Goal: Information Seeking & Learning: Learn about a topic

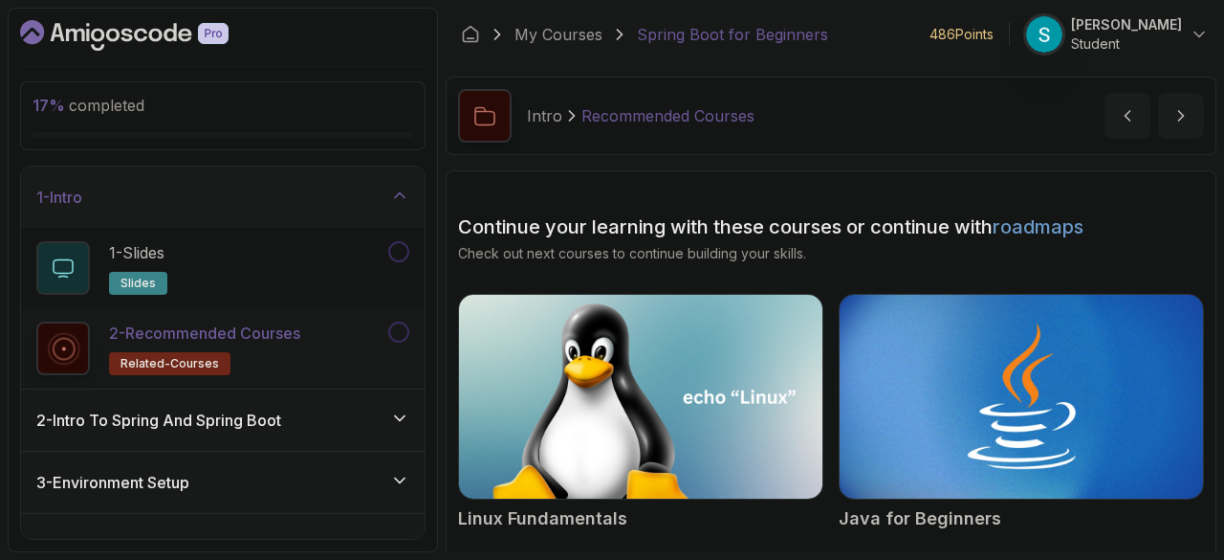
click at [209, 488] on div "3 - Environment Setup" at bounding box center [222, 482] width 373 height 23
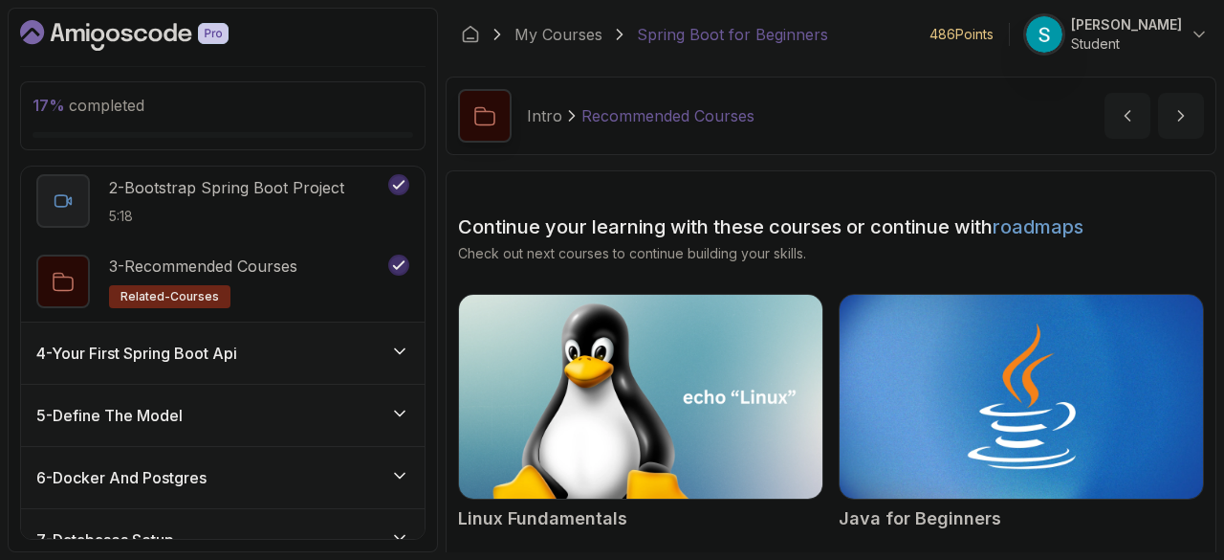
scroll to position [164, 0]
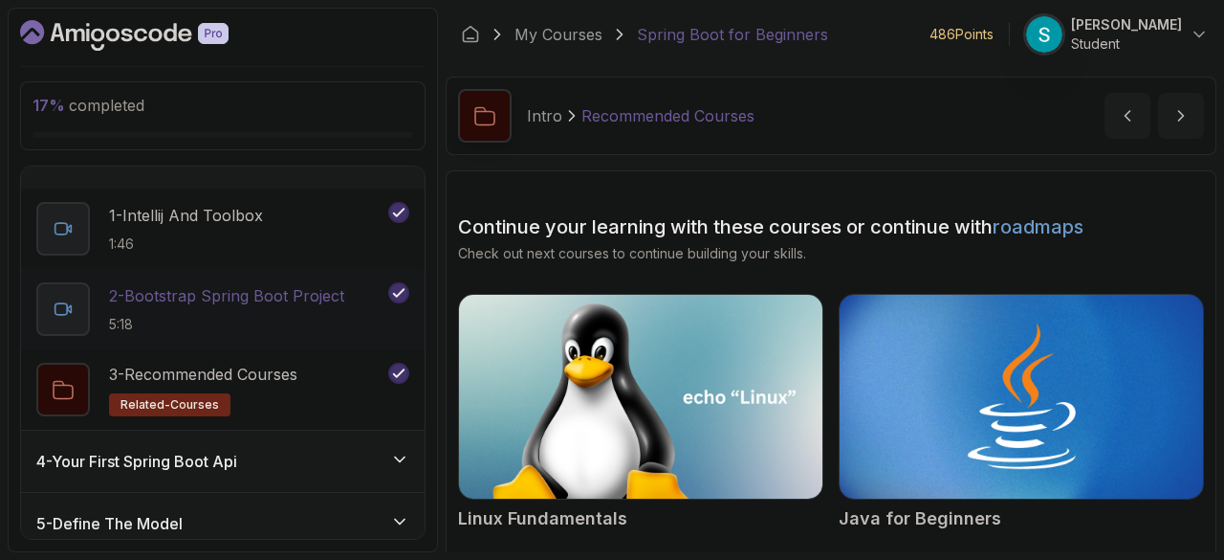
click at [212, 294] on p "2 - Bootstrap Spring Boot Project" at bounding box center [226, 295] width 235 height 23
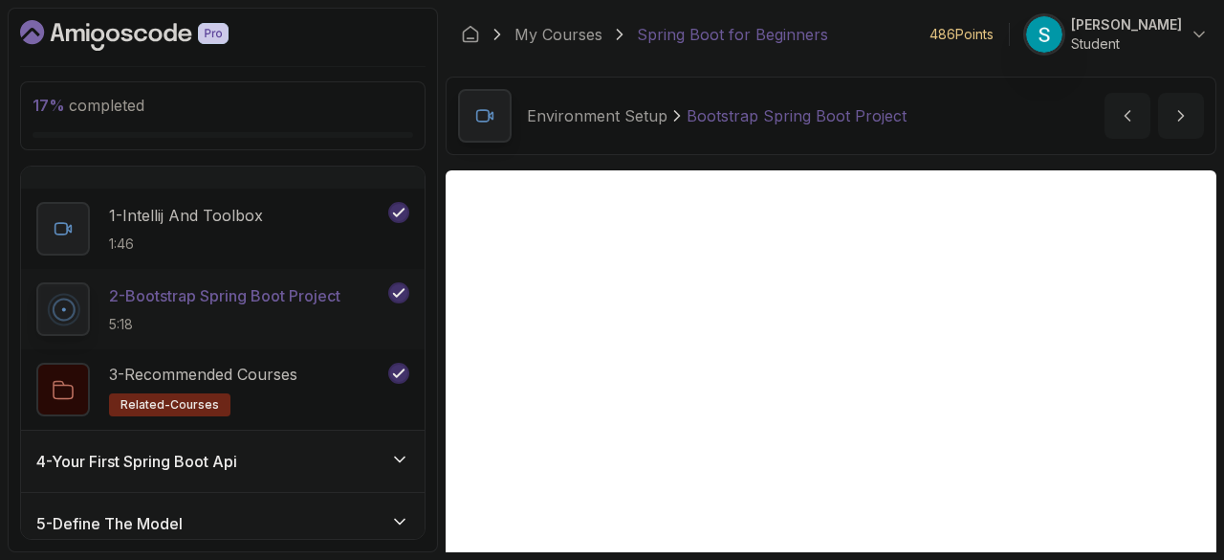
click at [360, 477] on div "4 - Your First Spring Boot Api" at bounding box center [223, 460] width 404 height 61
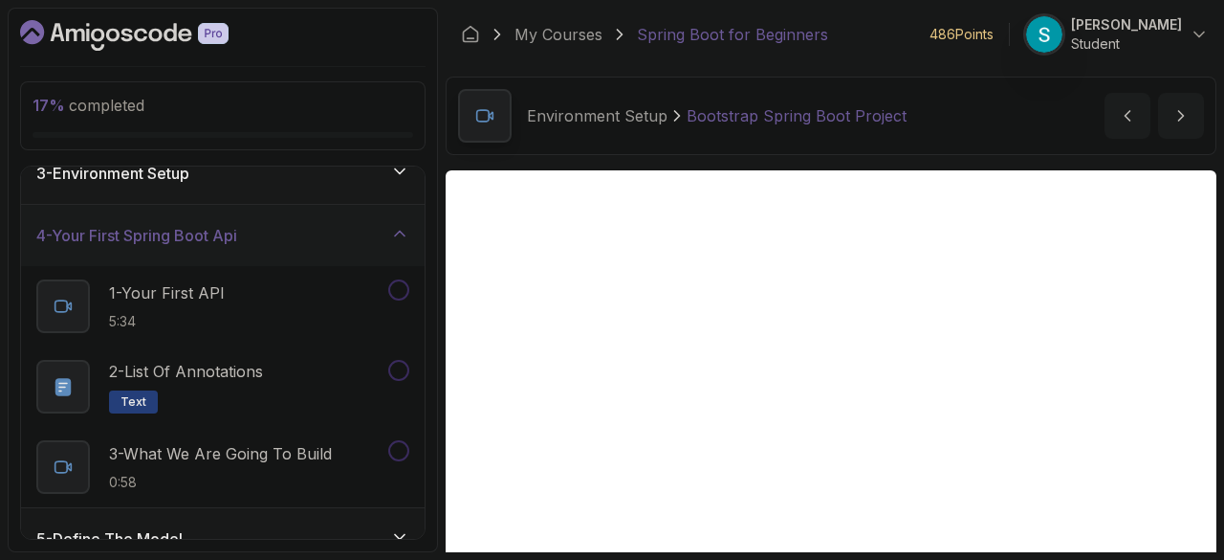
scroll to position [145, 0]
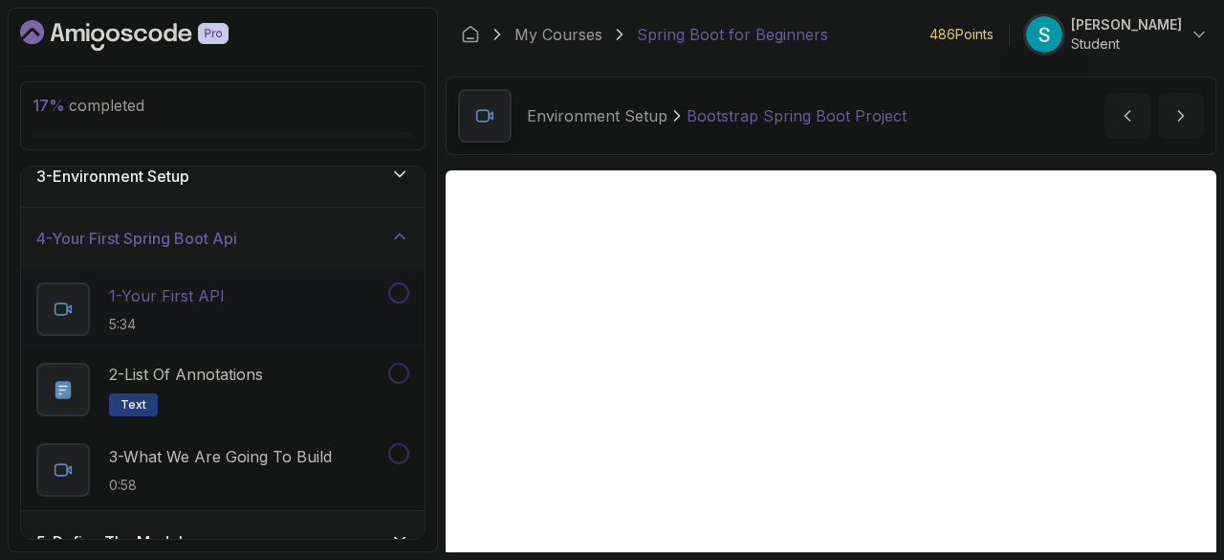
click at [179, 294] on p "1 - Your First API" at bounding box center [167, 295] width 116 height 23
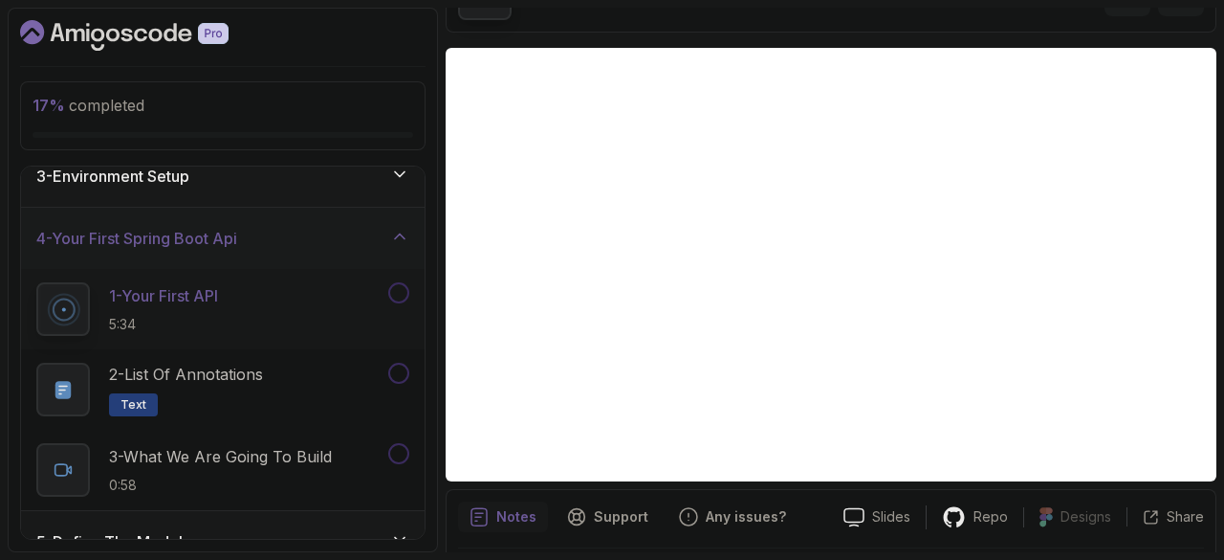
scroll to position [128, 0]
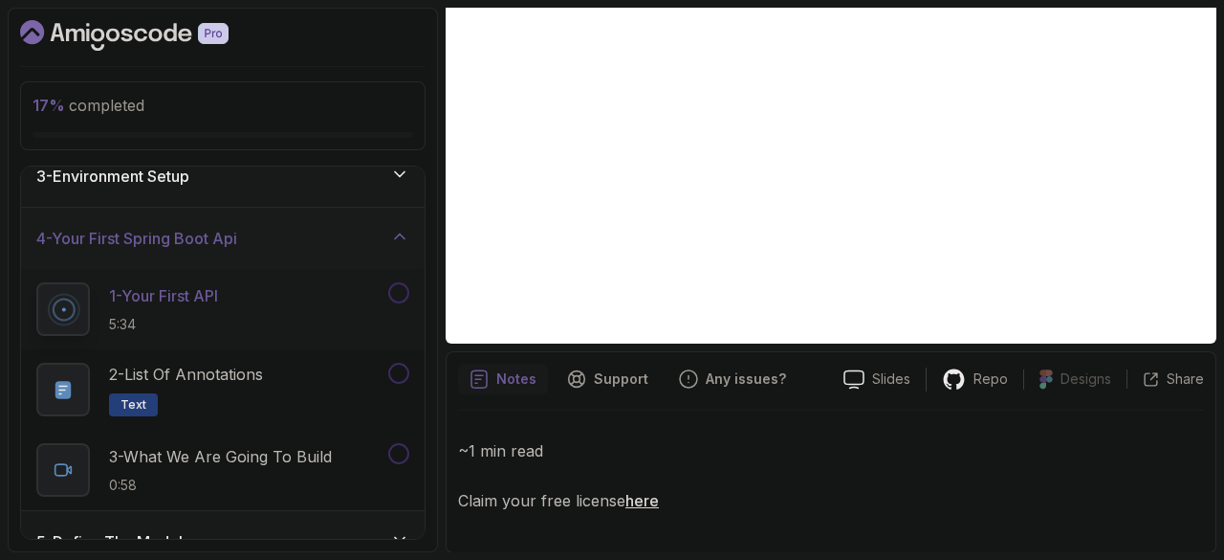
click at [636, 504] on link "here" at bounding box center [642, 500] width 33 height 19
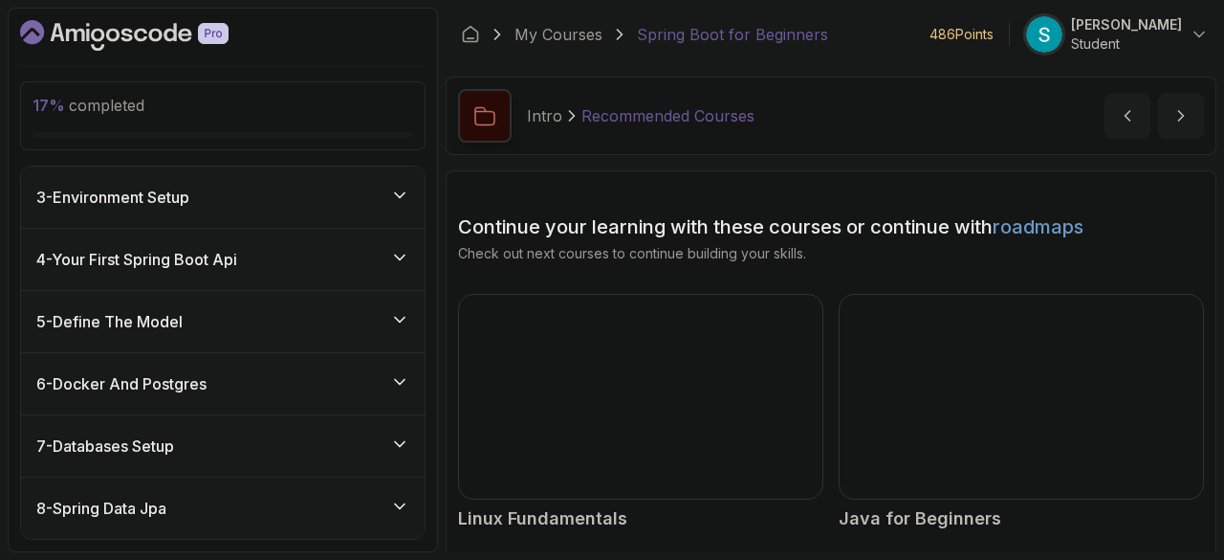
scroll to position [283, 0]
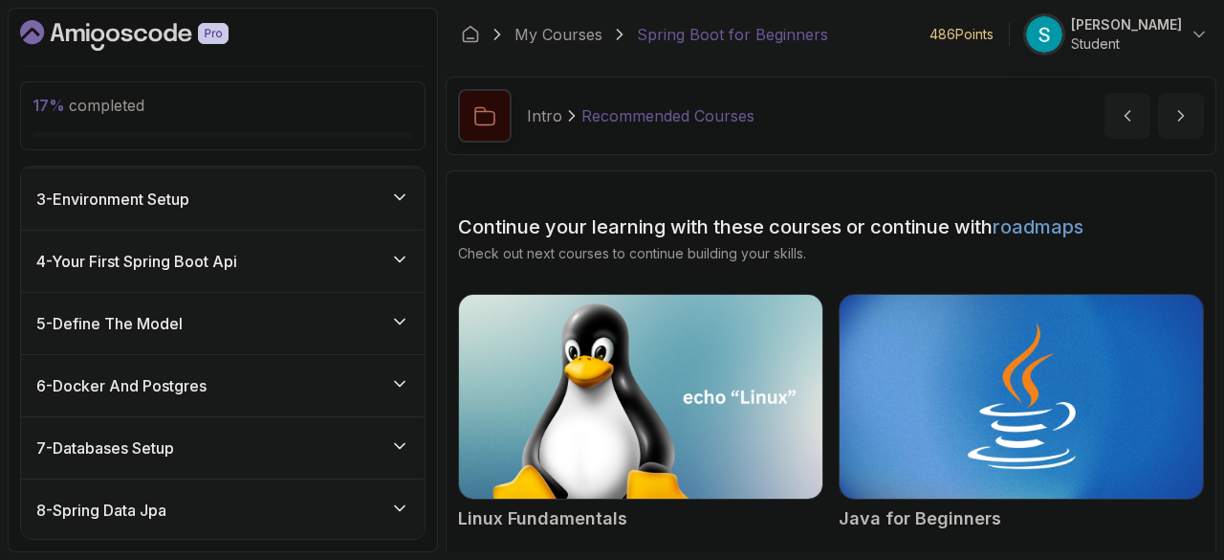
click at [155, 277] on div "4 - Your First Spring Boot Api" at bounding box center [223, 261] width 404 height 61
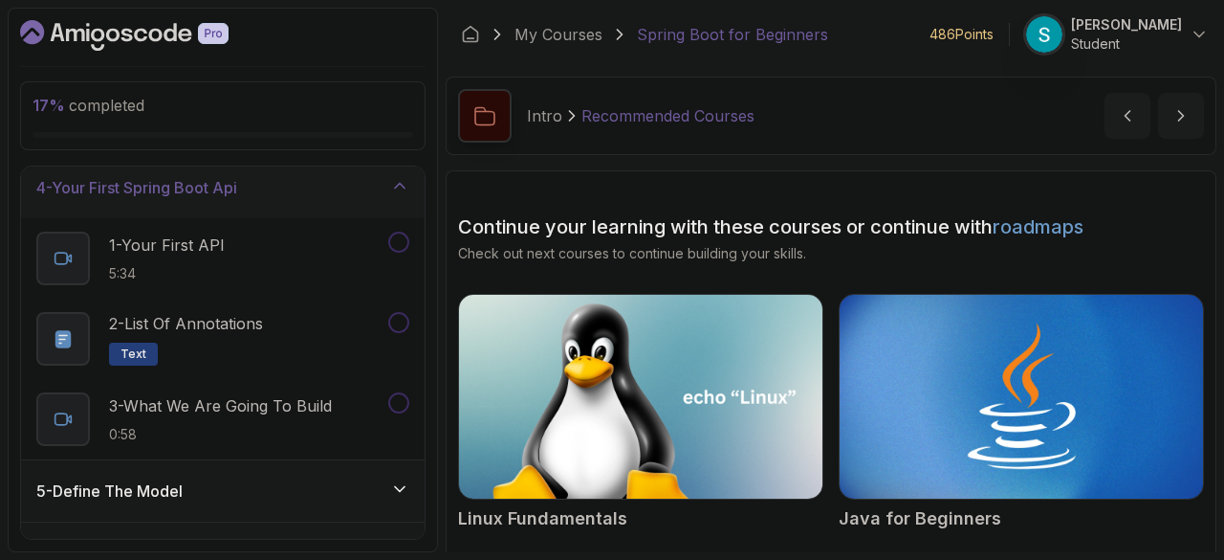
scroll to position [201, 0]
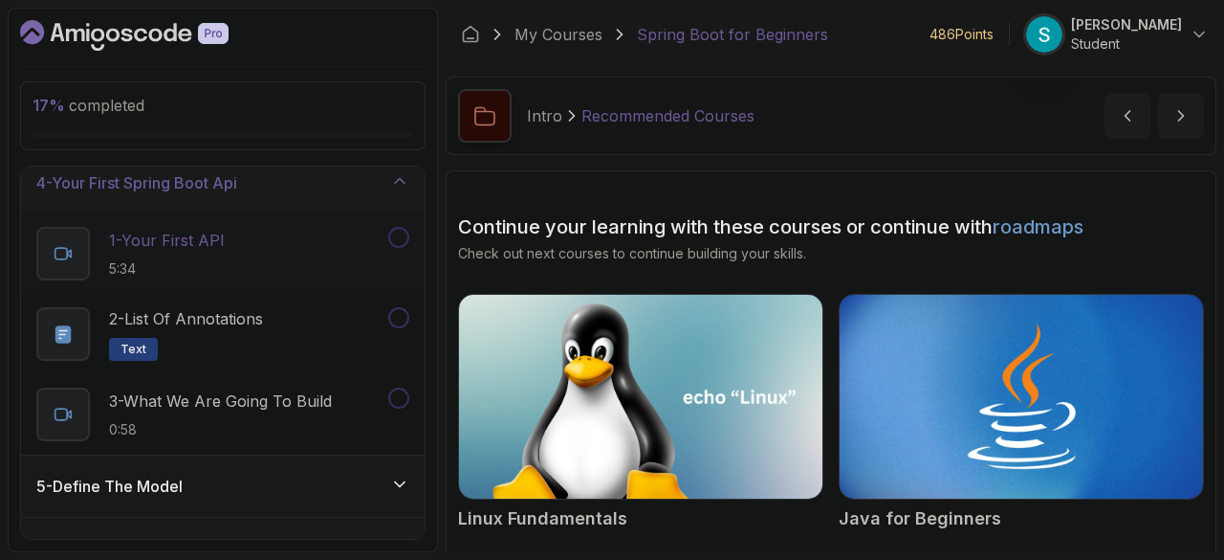
click at [399, 237] on button at bounding box center [398, 237] width 21 height 21
click at [247, 314] on p "2 - List of Annotations" at bounding box center [186, 318] width 154 height 23
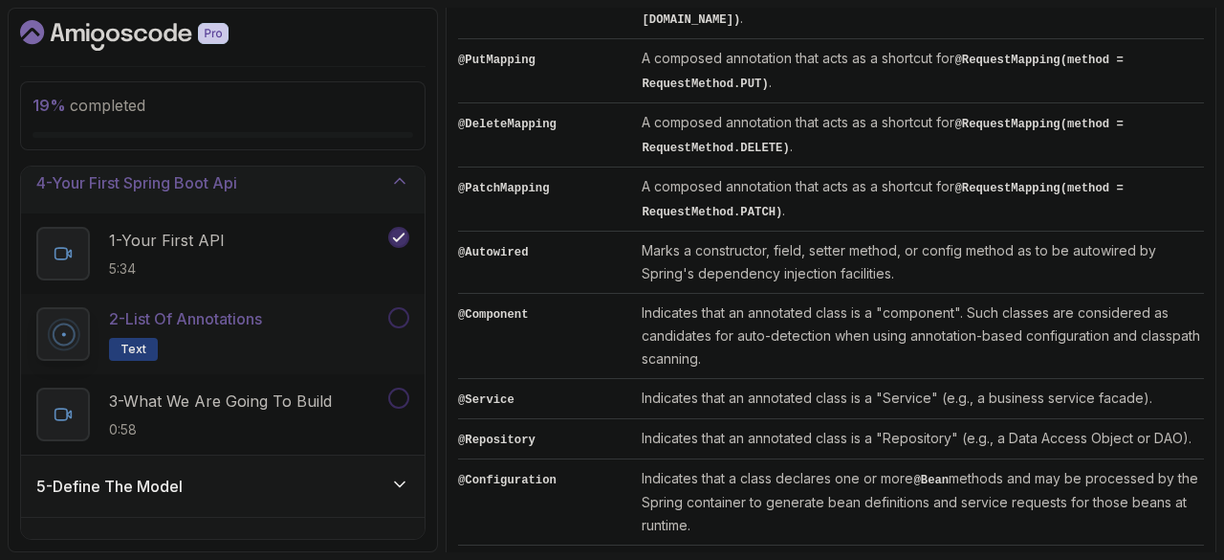
scroll to position [836, 0]
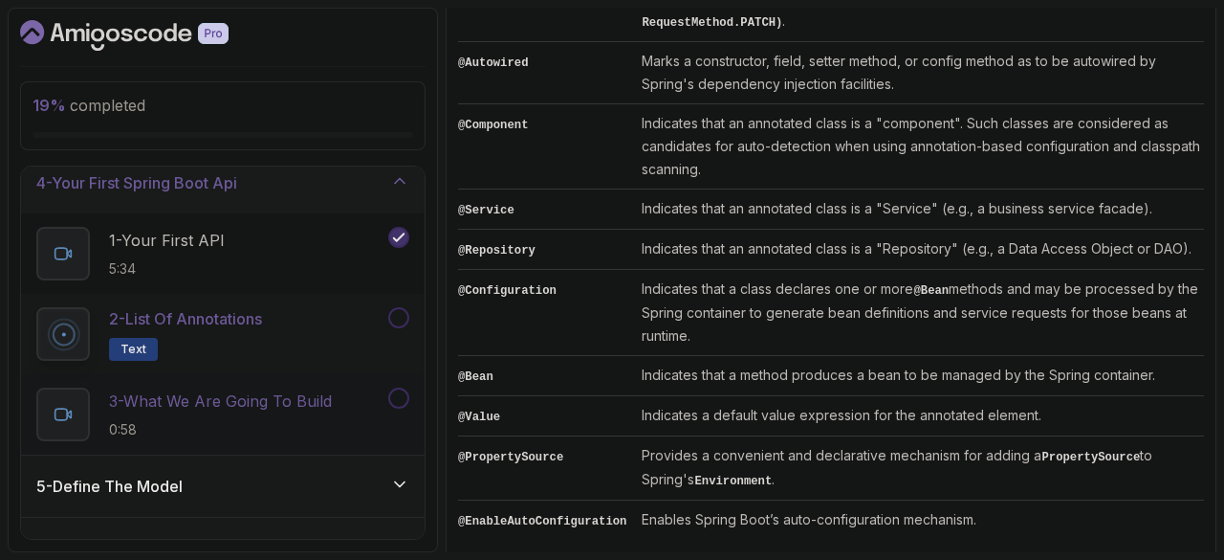
click at [199, 403] on p "3 - What We Are Going To Build" at bounding box center [220, 400] width 223 height 23
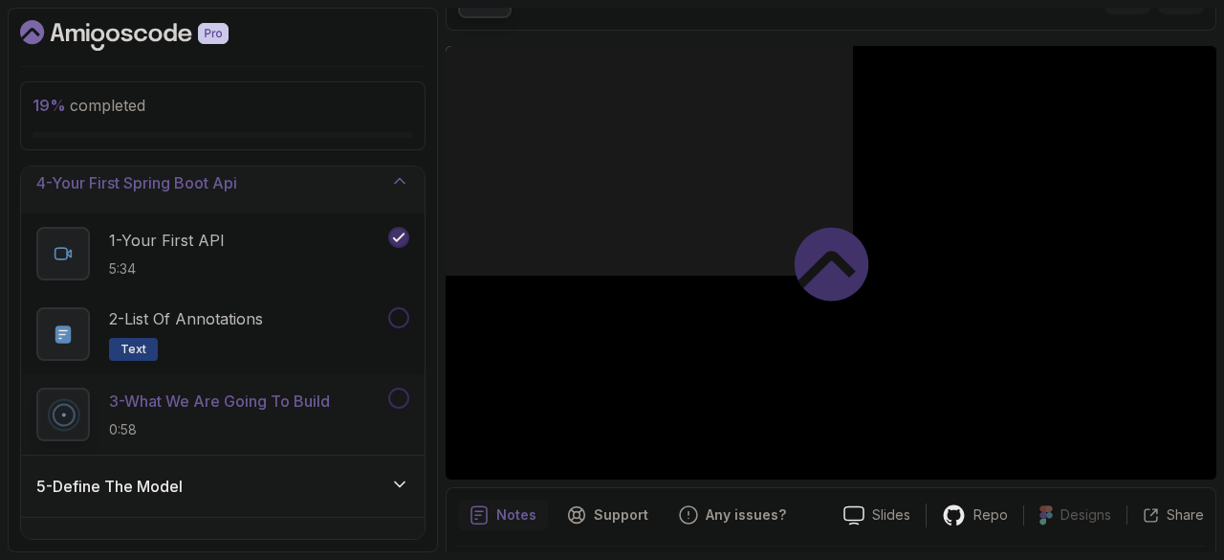
scroll to position [71, 0]
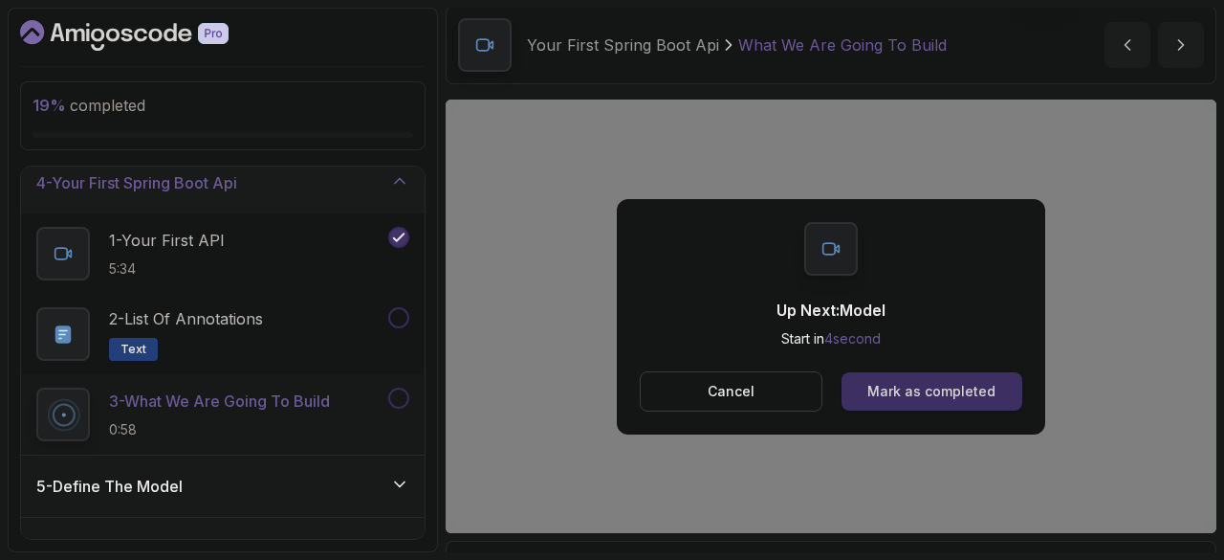
click at [985, 403] on button "Mark as completed" at bounding box center [932, 391] width 181 height 38
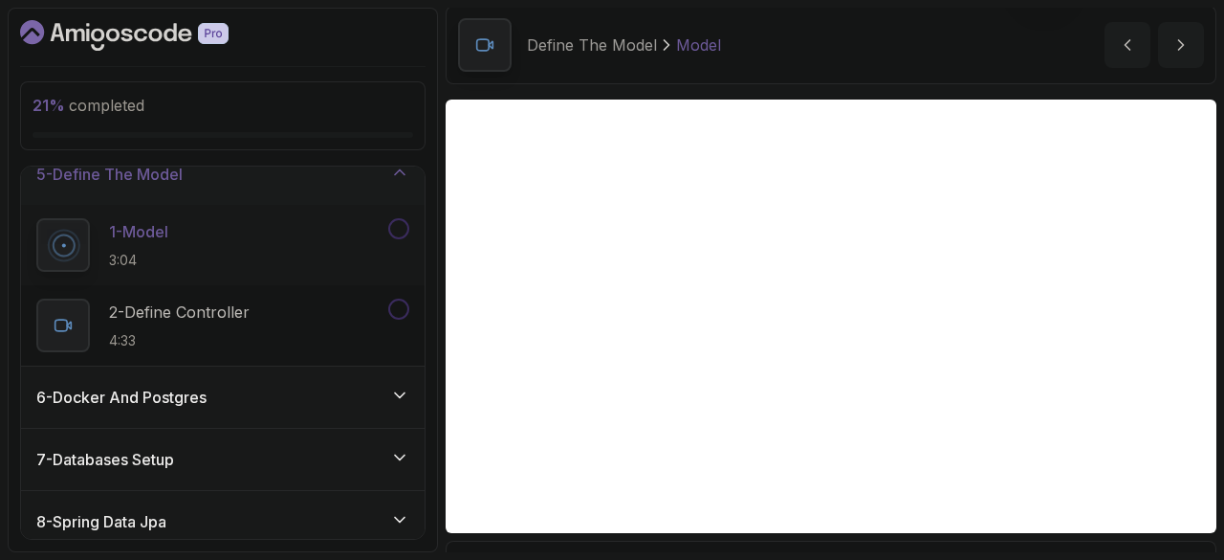
scroll to position [274, 0]
click at [204, 399] on h3 "6 - Docker And Postgres" at bounding box center [121, 395] width 170 height 23
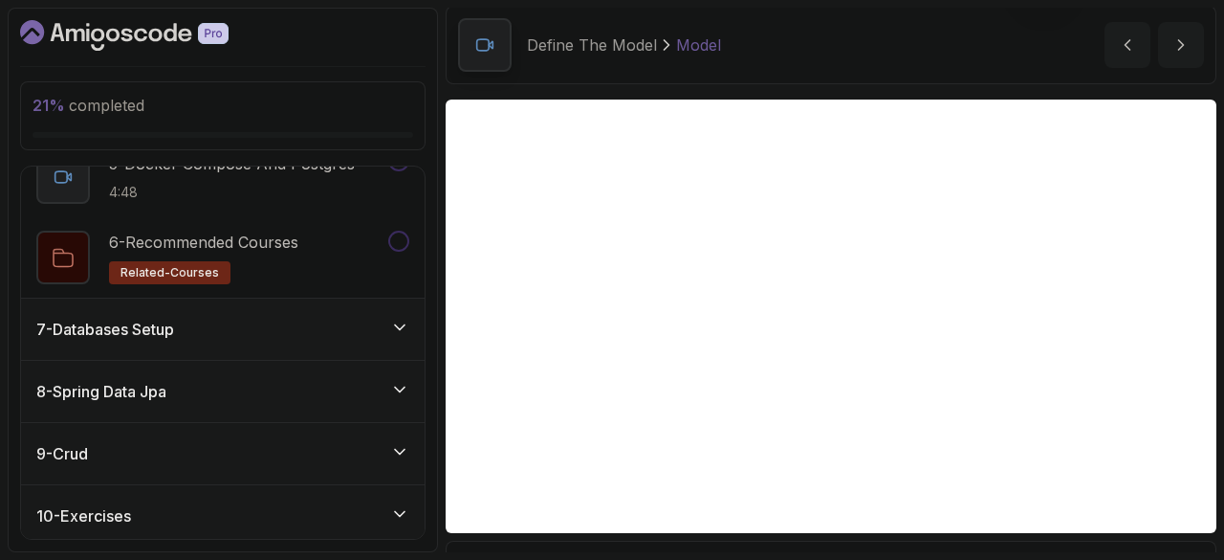
scroll to position [725, 0]
click at [224, 236] on p "6 - Recommended Courses" at bounding box center [203, 240] width 189 height 23
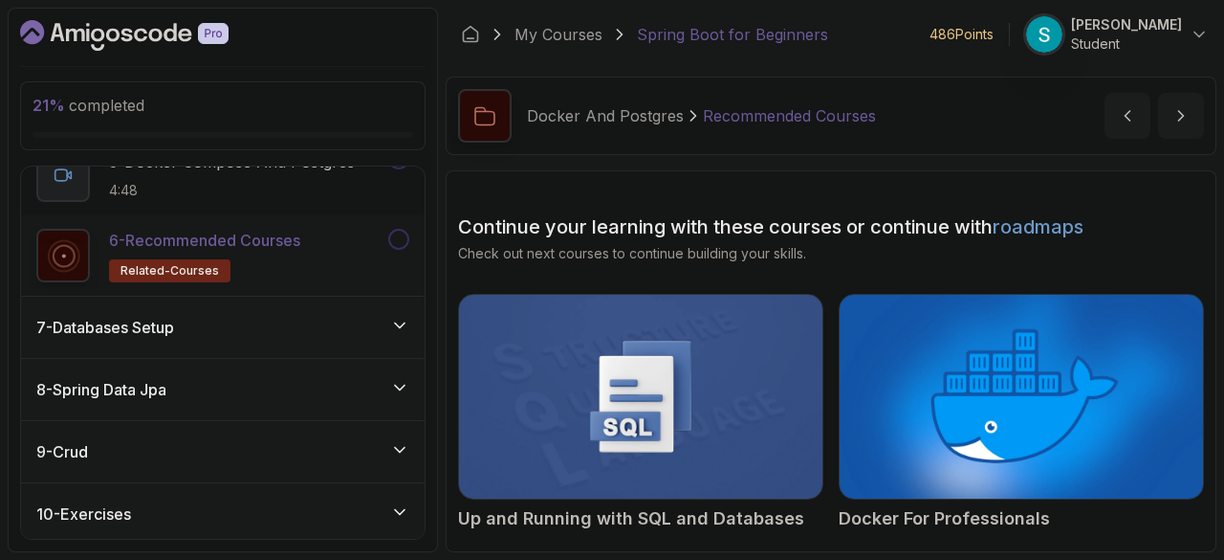
click at [312, 308] on div "7 - Databases Setup" at bounding box center [223, 327] width 404 height 61
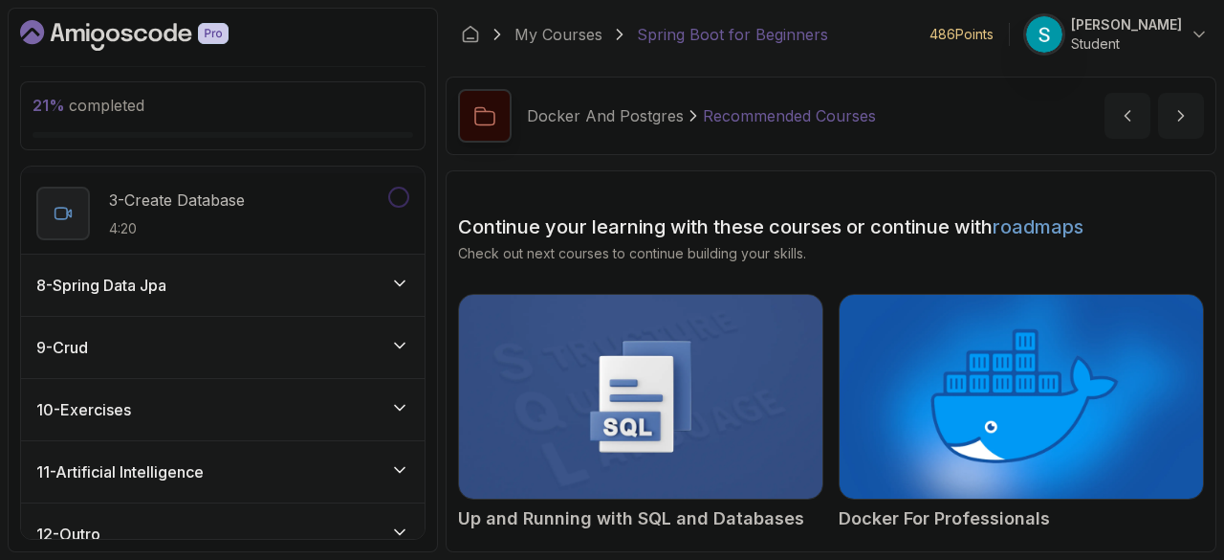
scroll to position [590, 0]
click at [273, 275] on div "8 - Spring Data Jpa" at bounding box center [222, 283] width 373 height 23
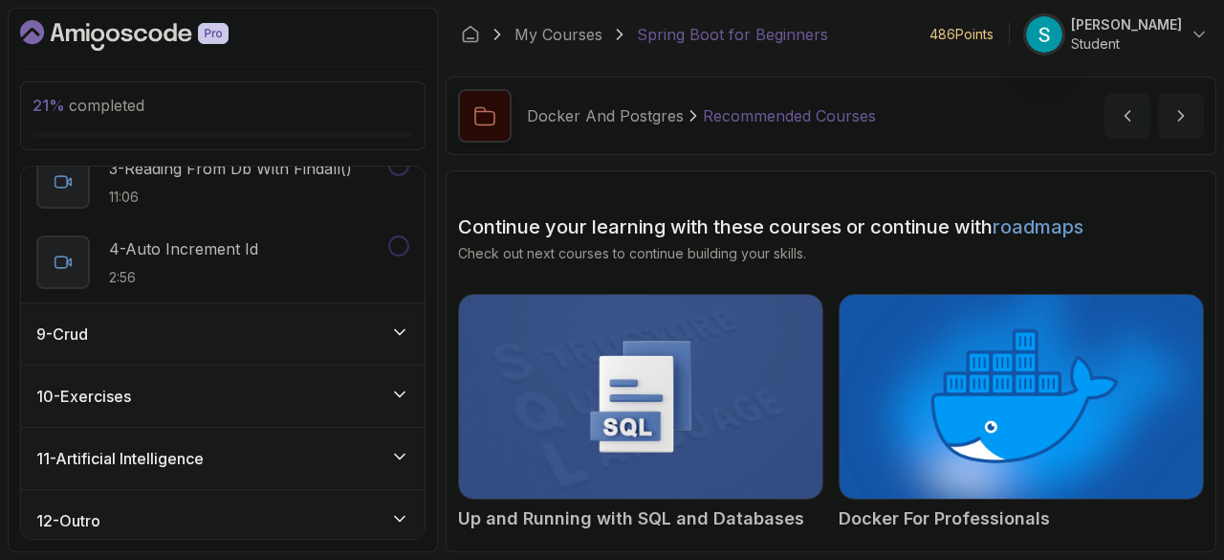
scroll to position [689, 0]
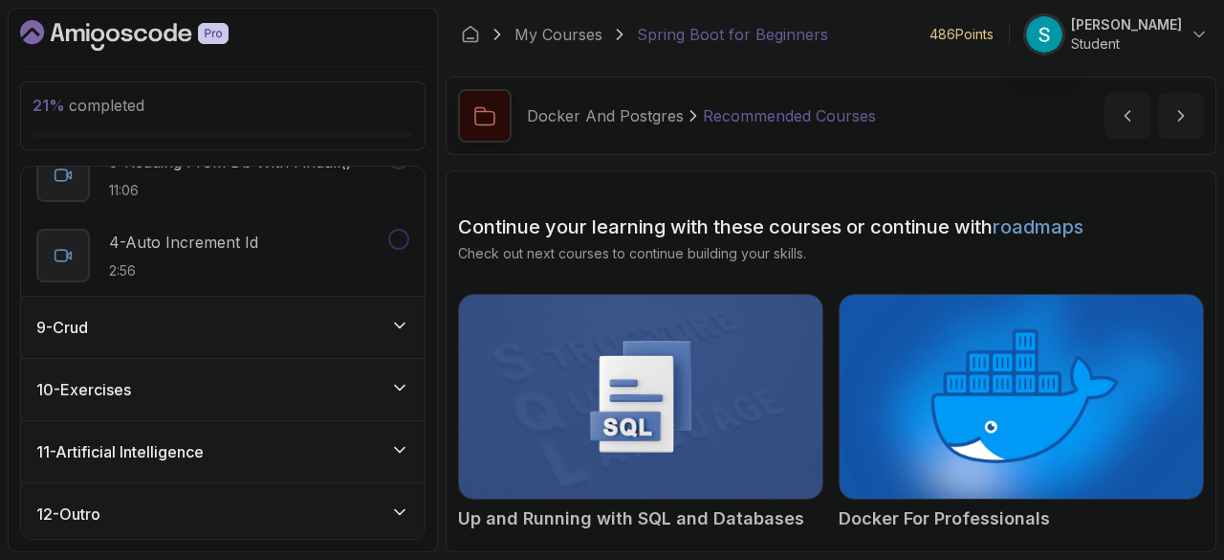
click at [273, 275] on div "4 - Auto Increment Id 2:56" at bounding box center [210, 256] width 348 height 54
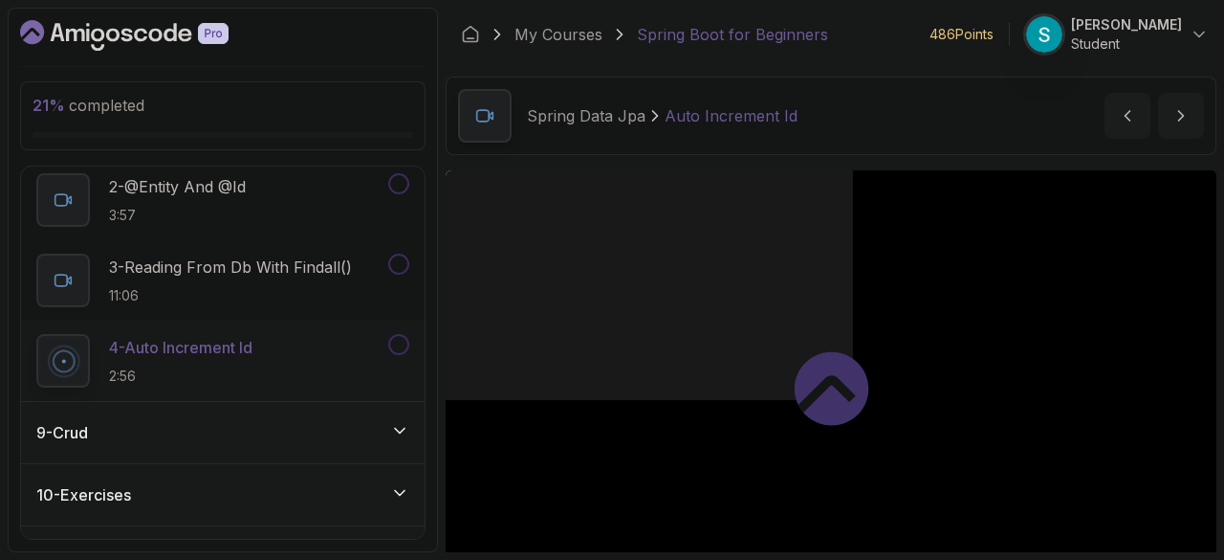
scroll to position [585, 0]
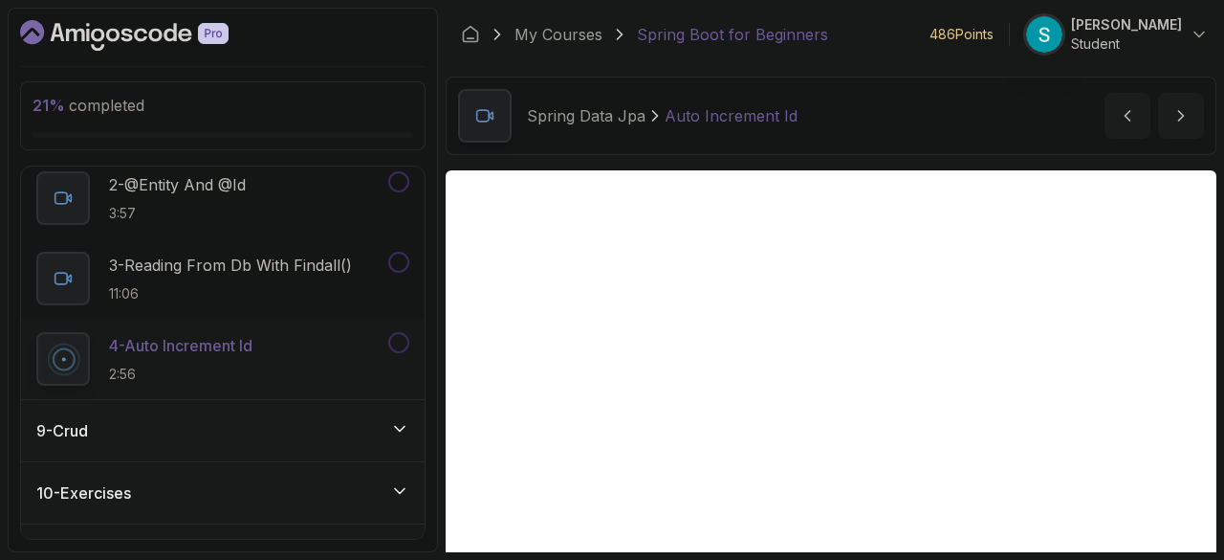
click at [209, 391] on div "4 - Auto Increment Id 2:56" at bounding box center [223, 359] width 404 height 80
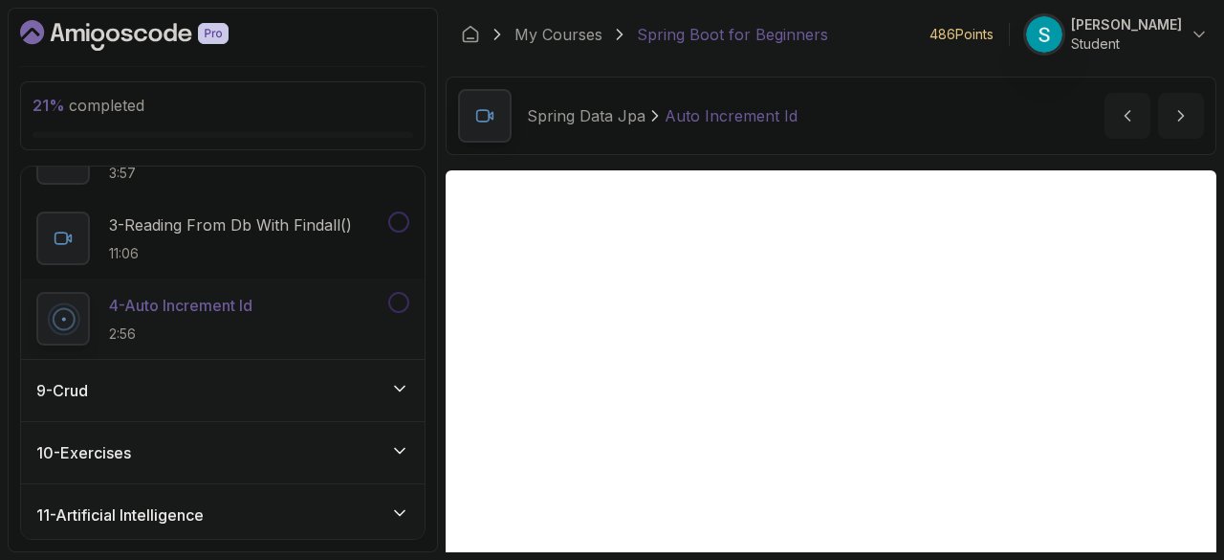
scroll to position [689, 0]
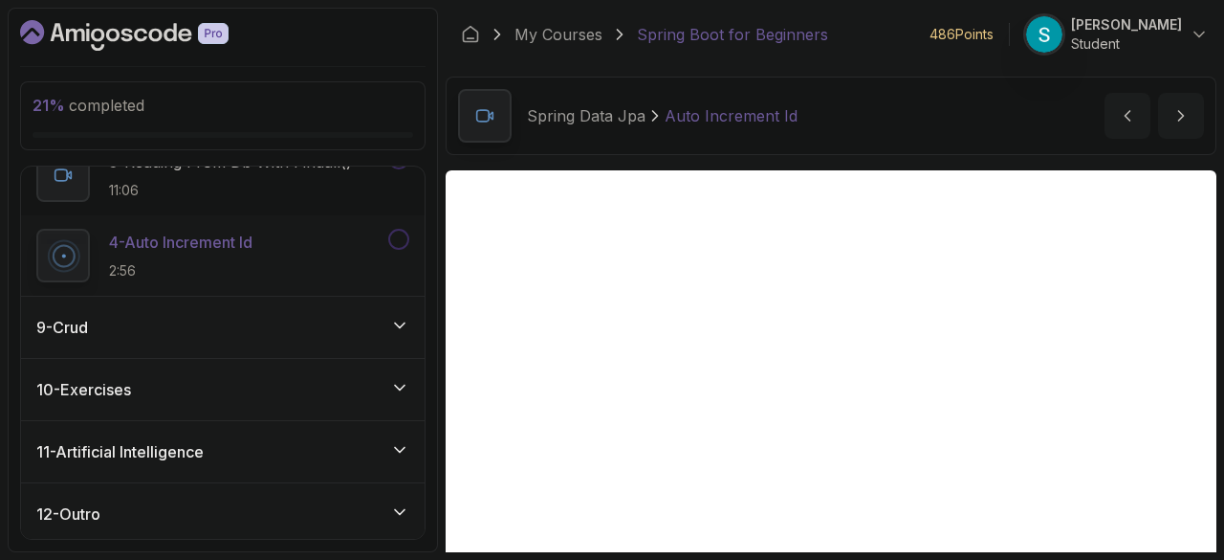
click at [197, 332] on div "9 - Crud" at bounding box center [222, 327] width 373 height 23
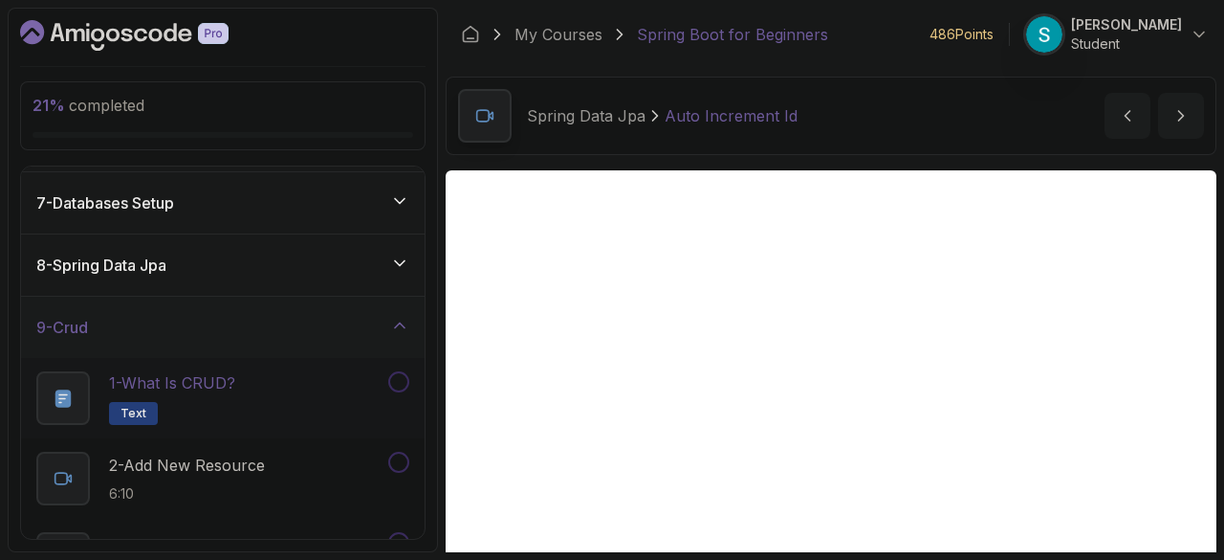
scroll to position [608, 0]
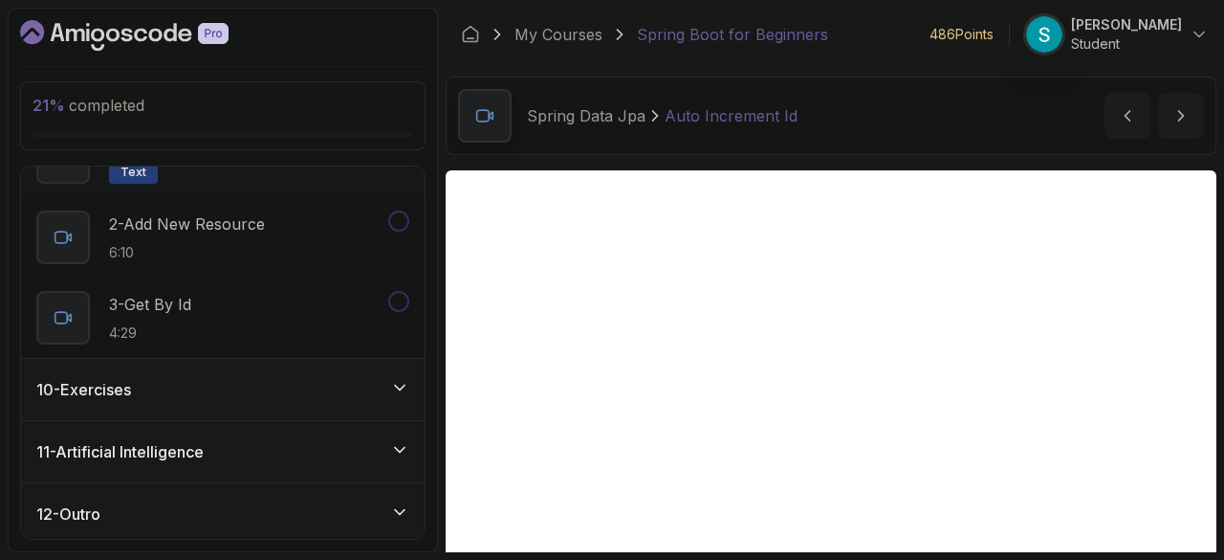
click at [320, 404] on div "10 - Exercises" at bounding box center [223, 389] width 404 height 61
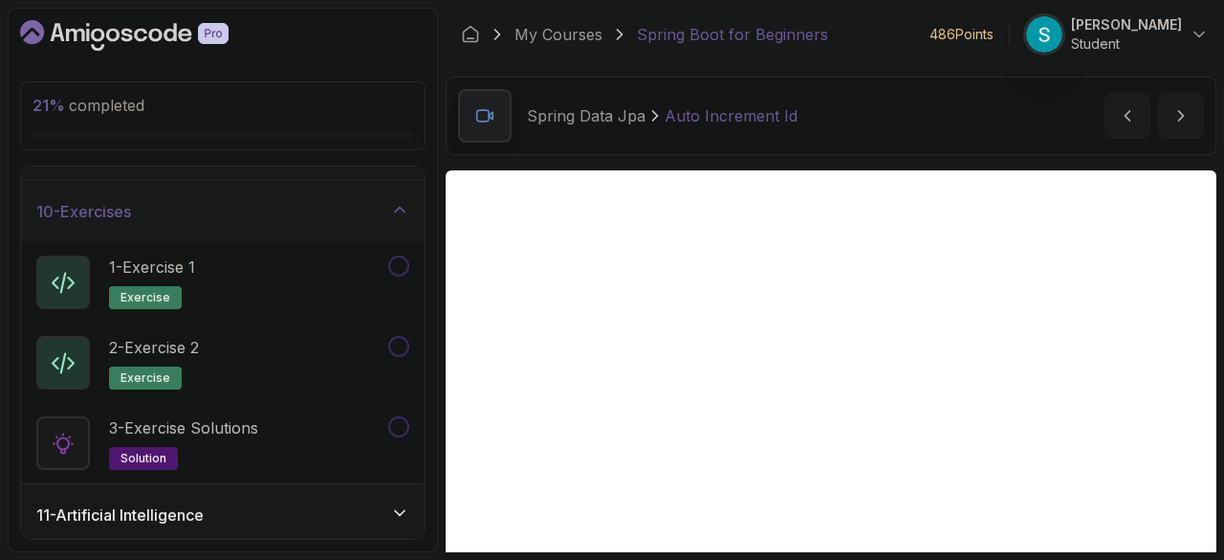
scroll to position [545, 0]
click at [180, 259] on p "1 - Exercise 1" at bounding box center [152, 266] width 86 height 23
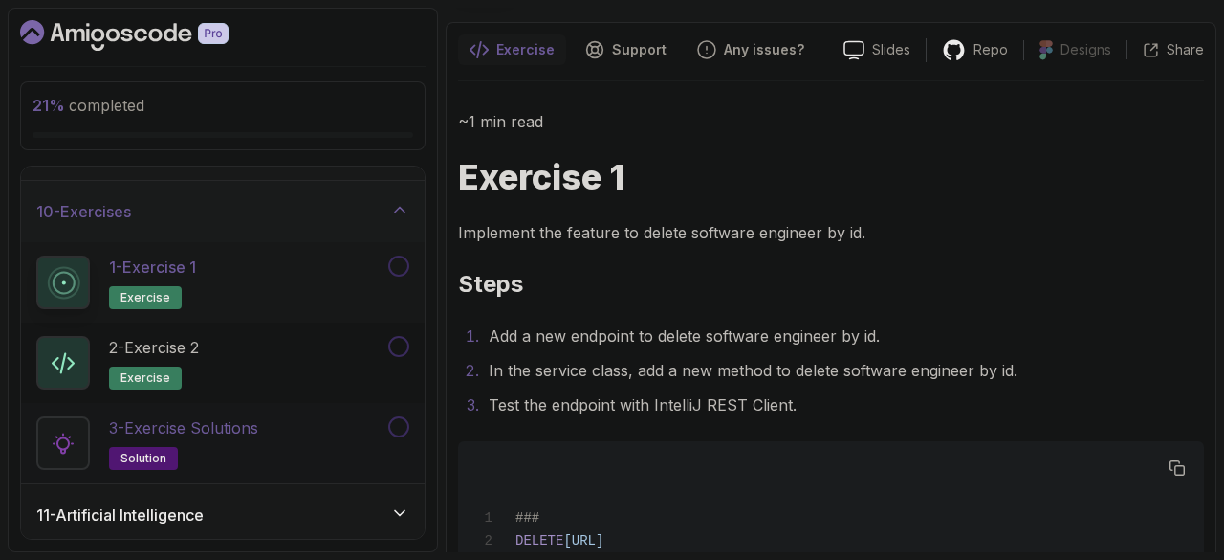
scroll to position [608, 0]
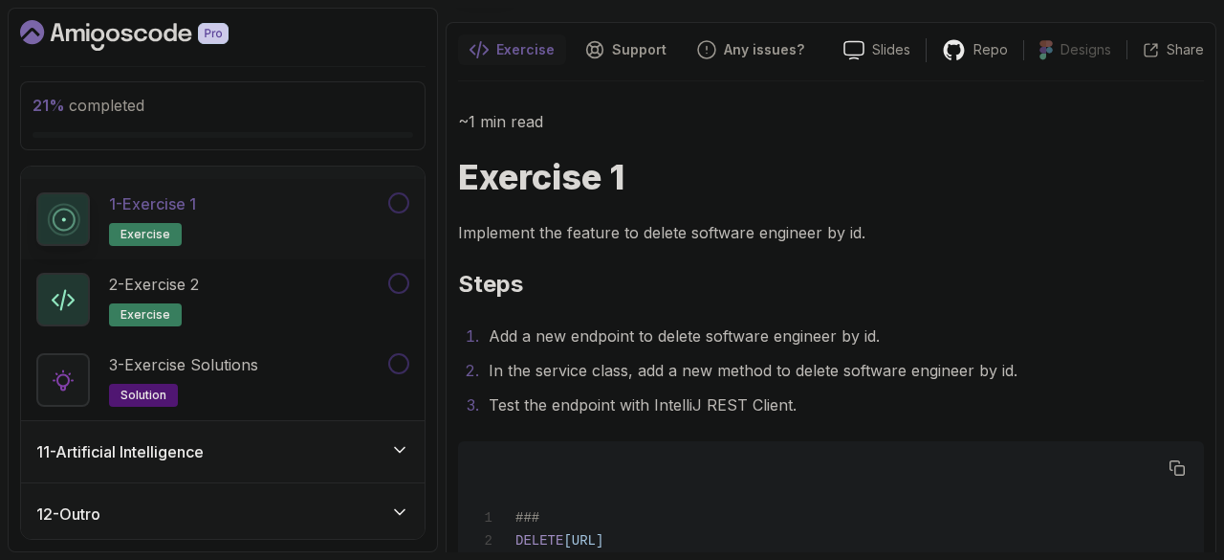
click at [232, 456] on div "11 - Artificial Intelligence" at bounding box center [222, 451] width 373 height 23
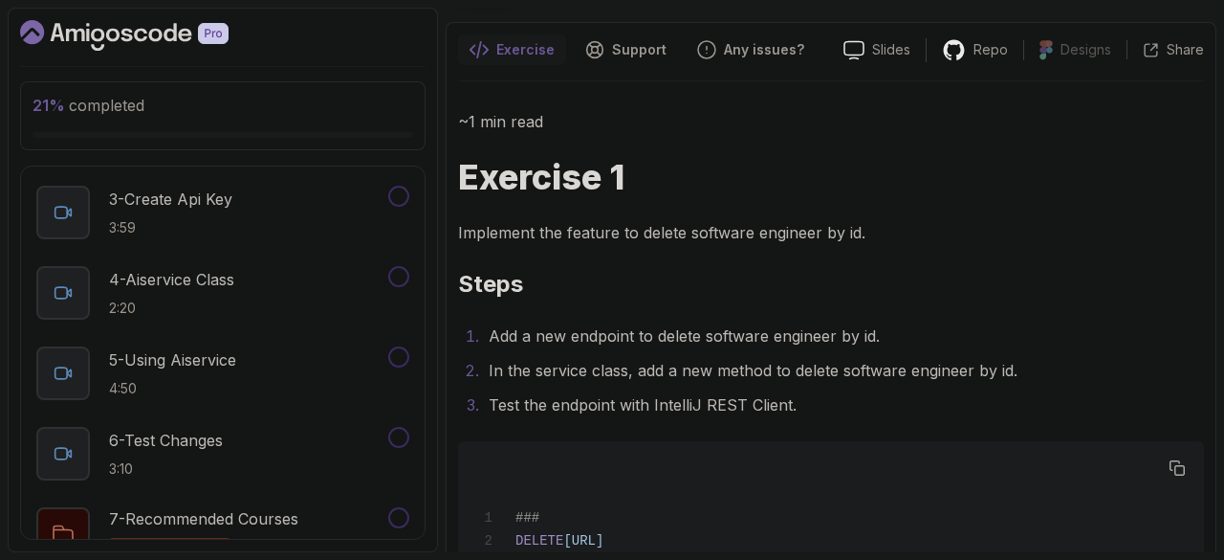
scroll to position [930, 0]
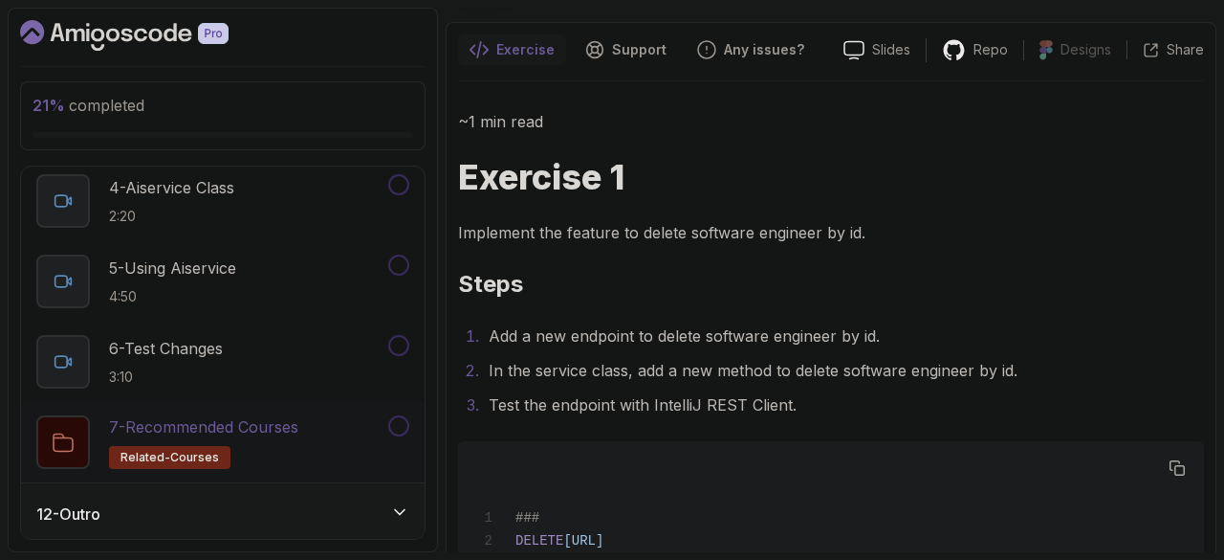
click at [213, 431] on p "7 - Recommended Courses" at bounding box center [203, 426] width 189 height 23
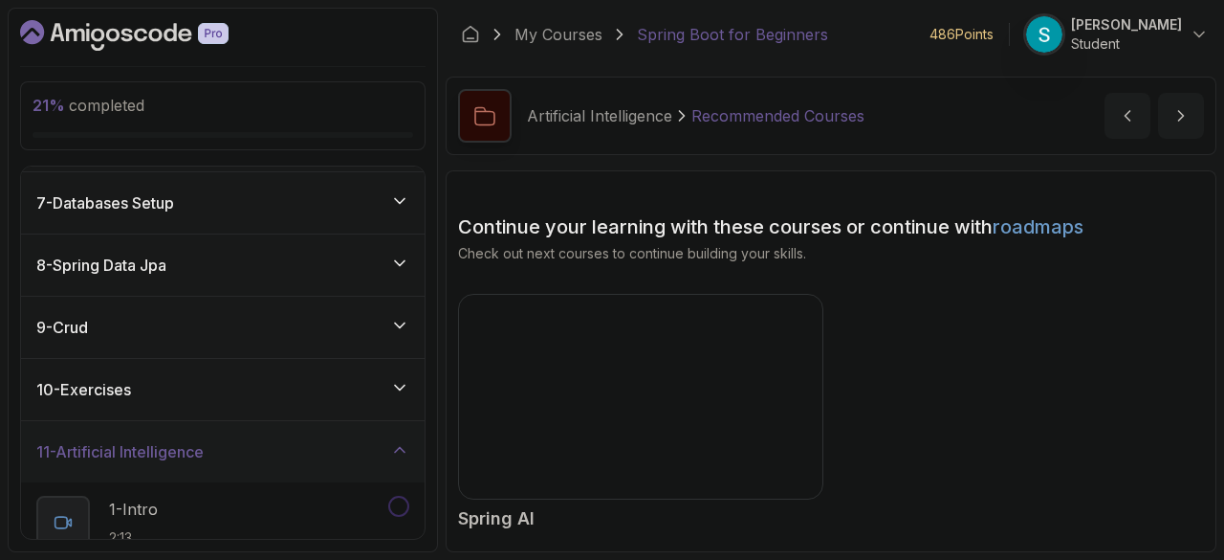
scroll to position [930, 0]
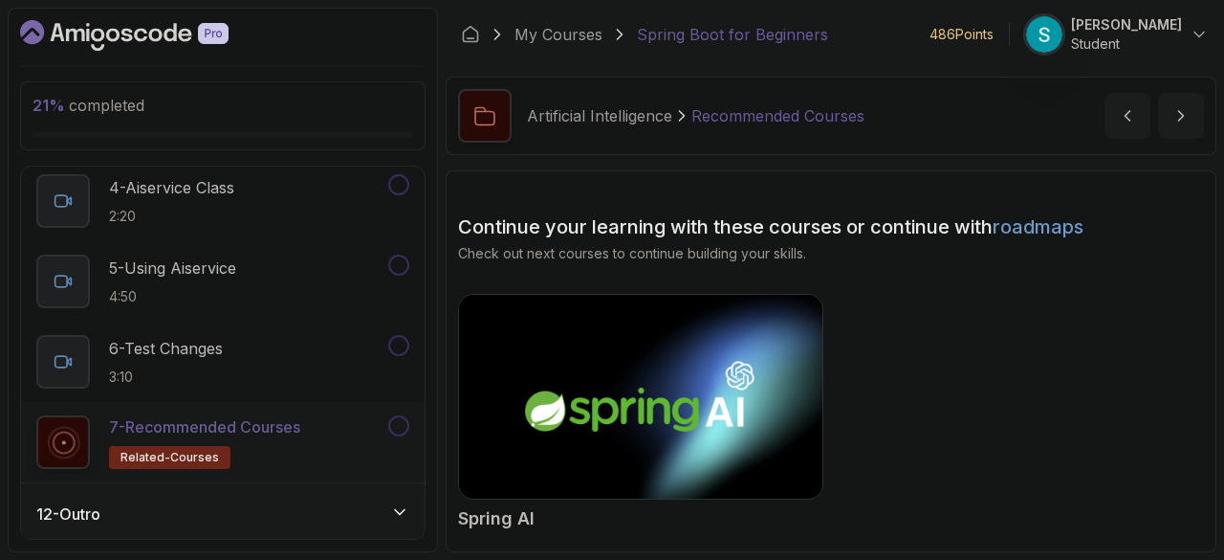
click at [172, 527] on div "12 - Outro" at bounding box center [223, 513] width 404 height 61
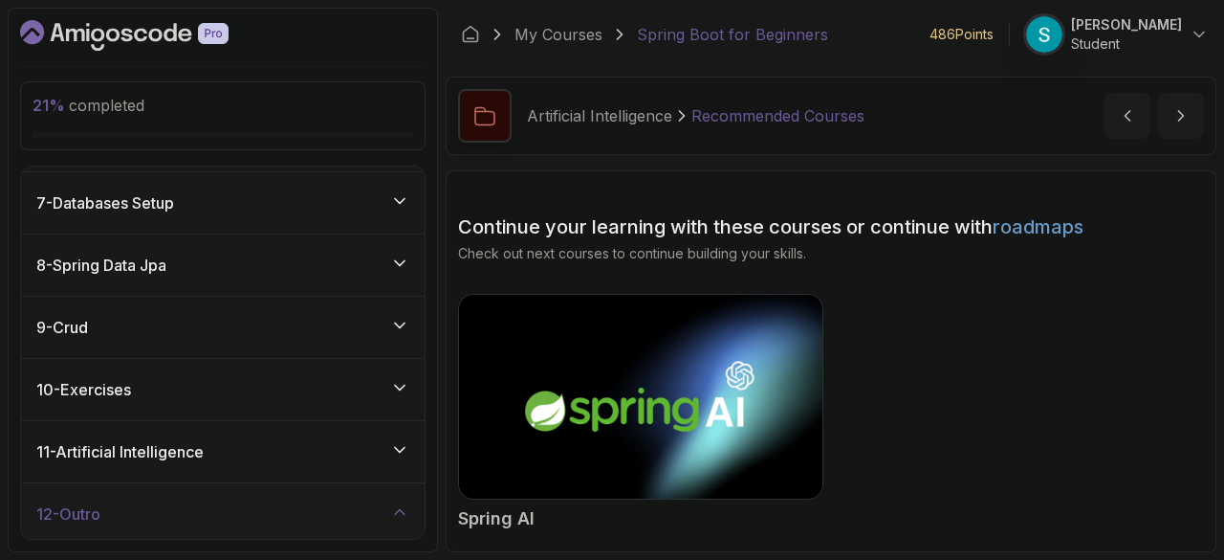
scroll to position [528, 0]
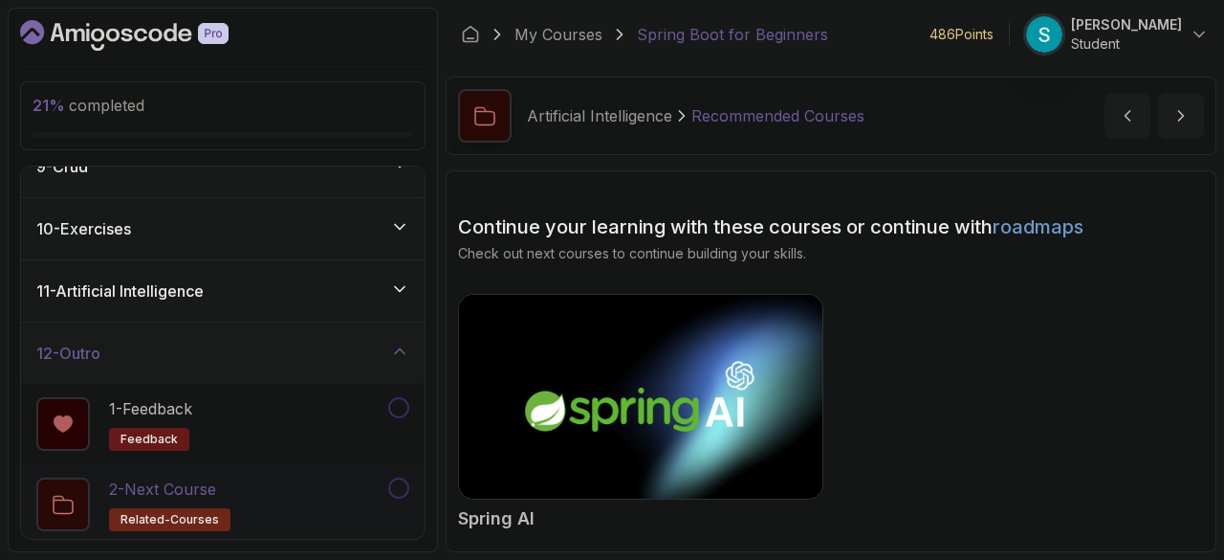
click at [170, 502] on h2 "2 - Next Course related-courses" at bounding box center [169, 504] width 121 height 54
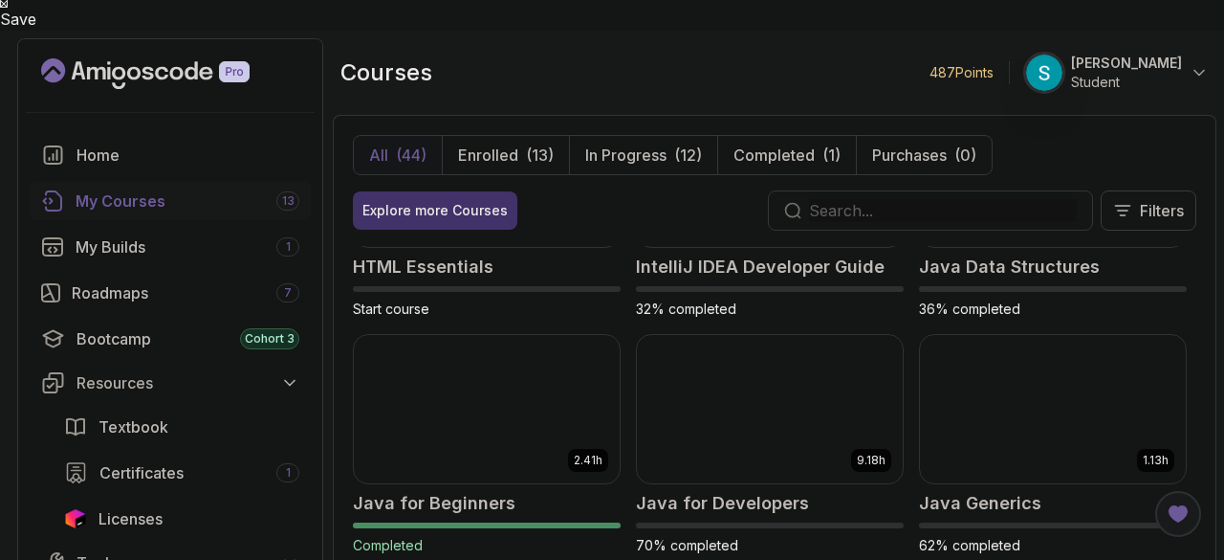
scroll to position [673, 0]
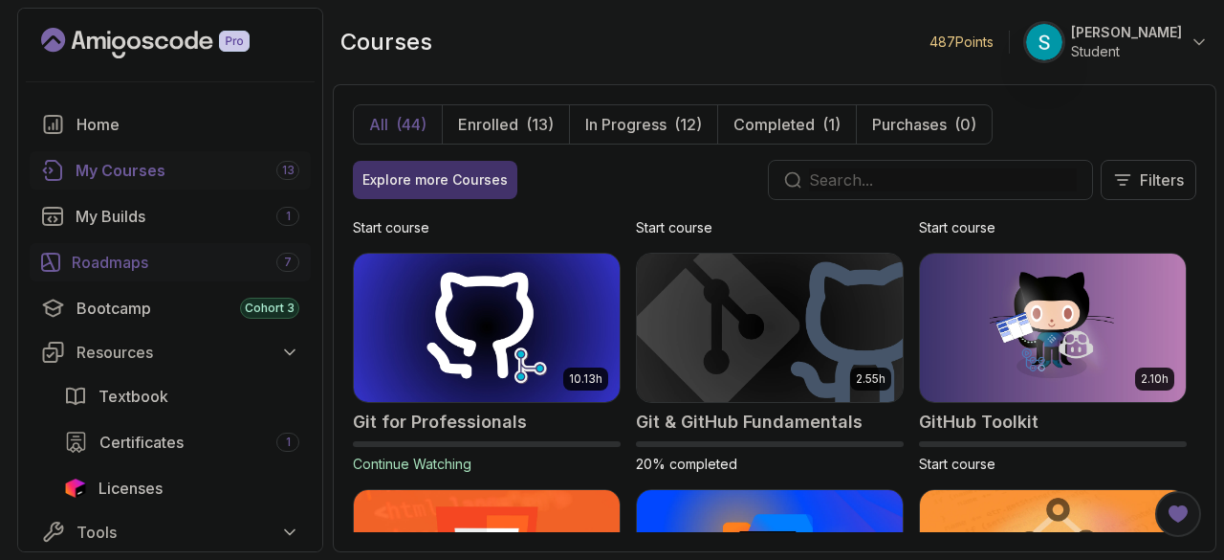
click at [159, 265] on div "Roadmaps 7" at bounding box center [186, 262] width 228 height 23
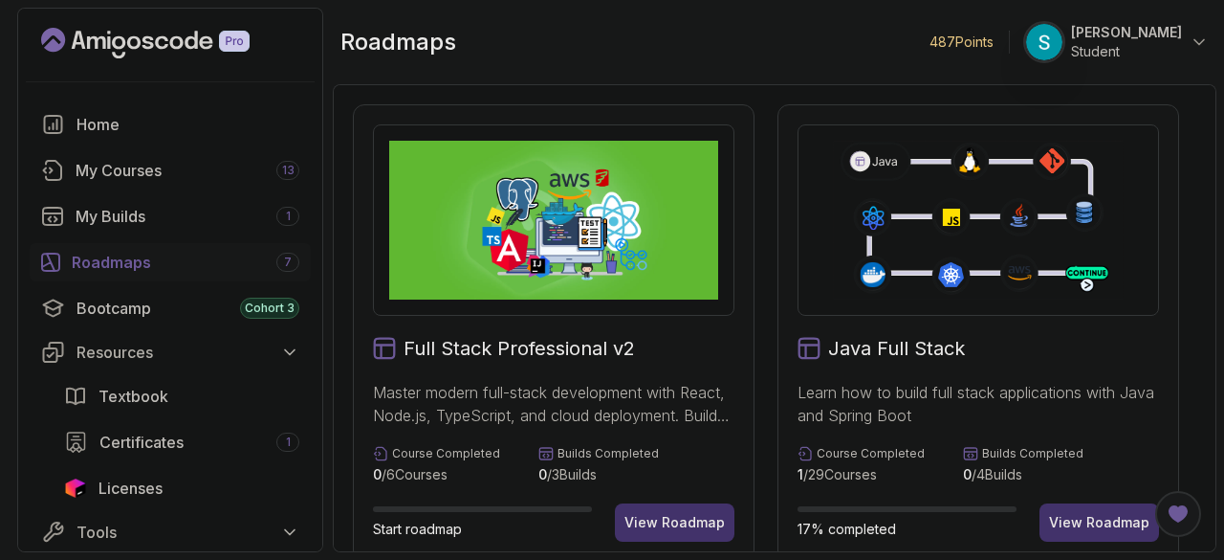
scroll to position [99, 0]
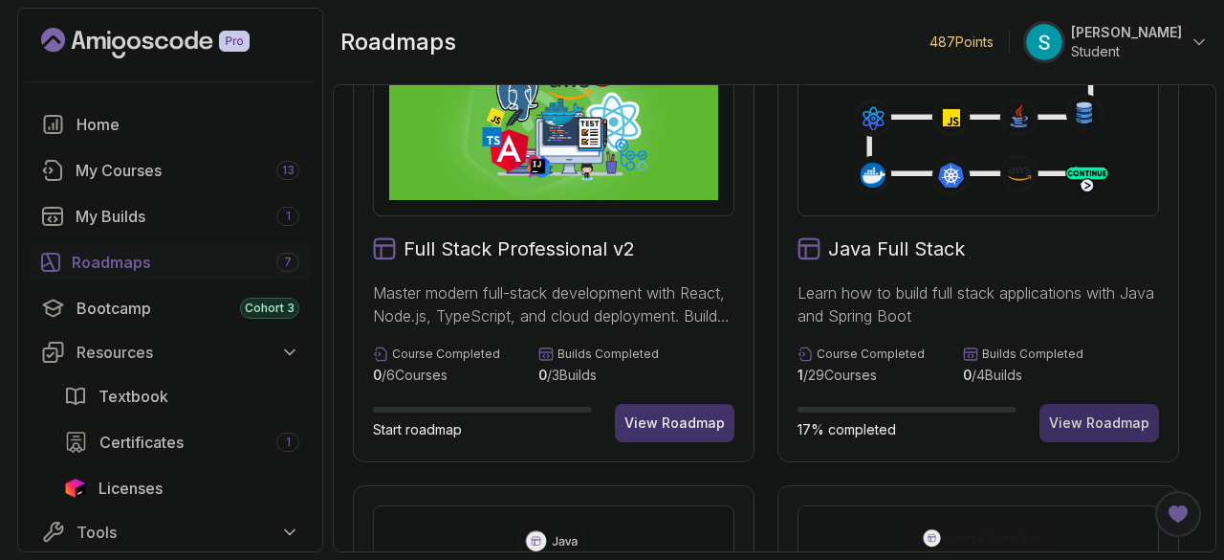
click at [1100, 423] on div "View Roadmap" at bounding box center [1099, 422] width 100 height 19
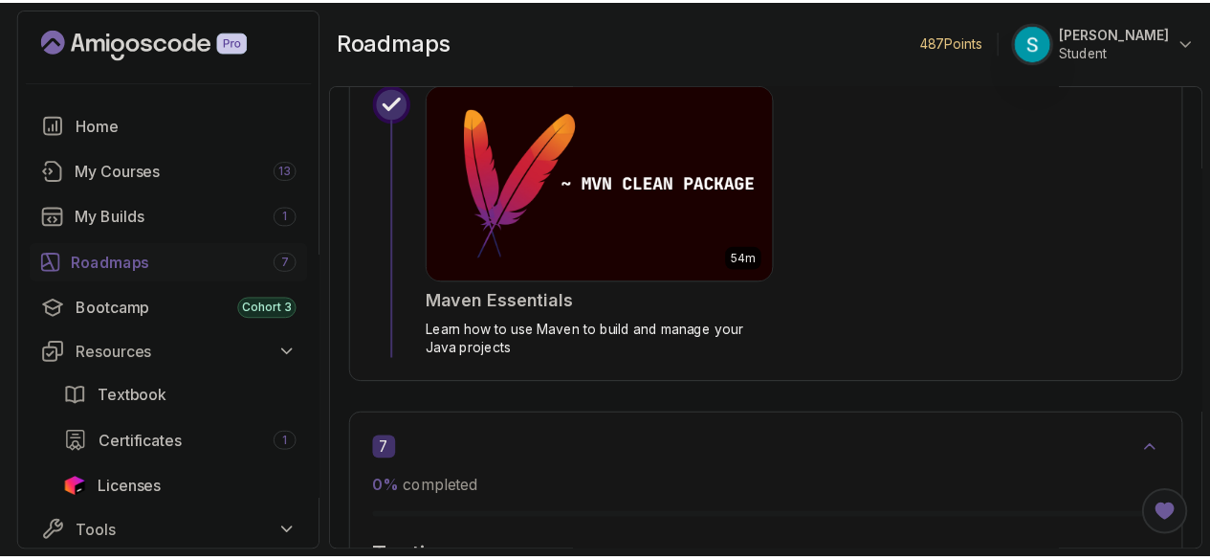
scroll to position [4735, 0]
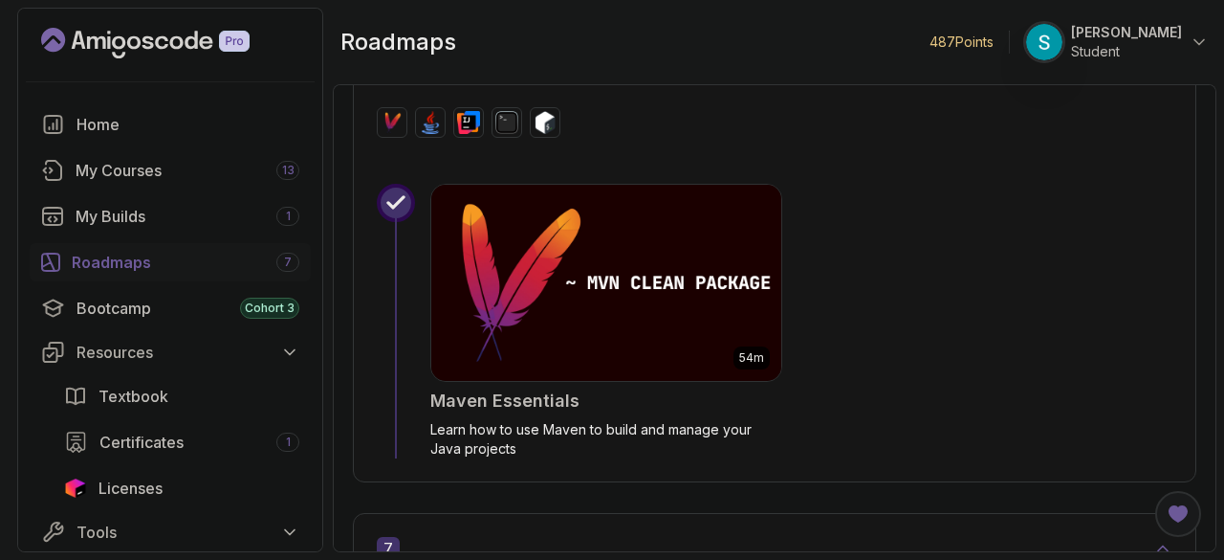
click at [637, 430] on p "Learn how to use Maven to build and manage your Java projects" at bounding box center [606, 439] width 352 height 38
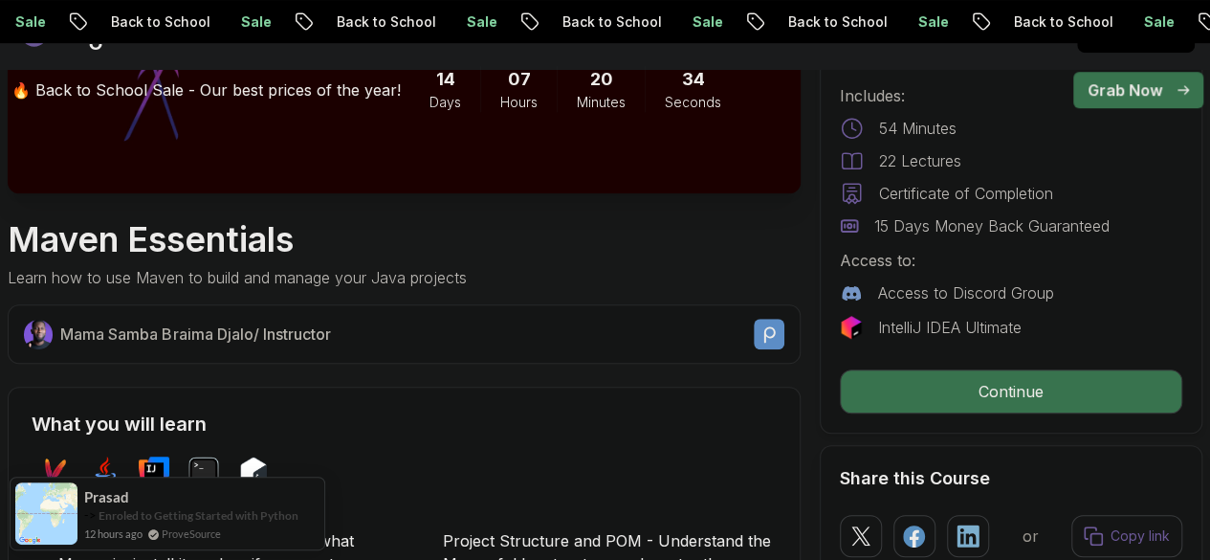
scroll to position [505, 0]
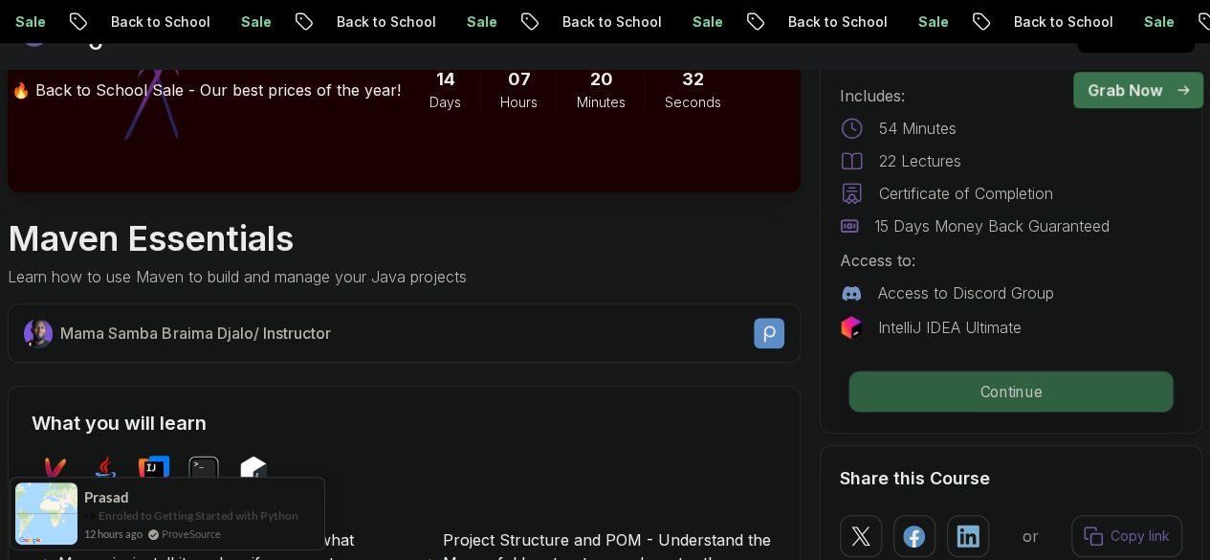
click at [914, 393] on p "Continue" at bounding box center [1010, 391] width 323 height 40
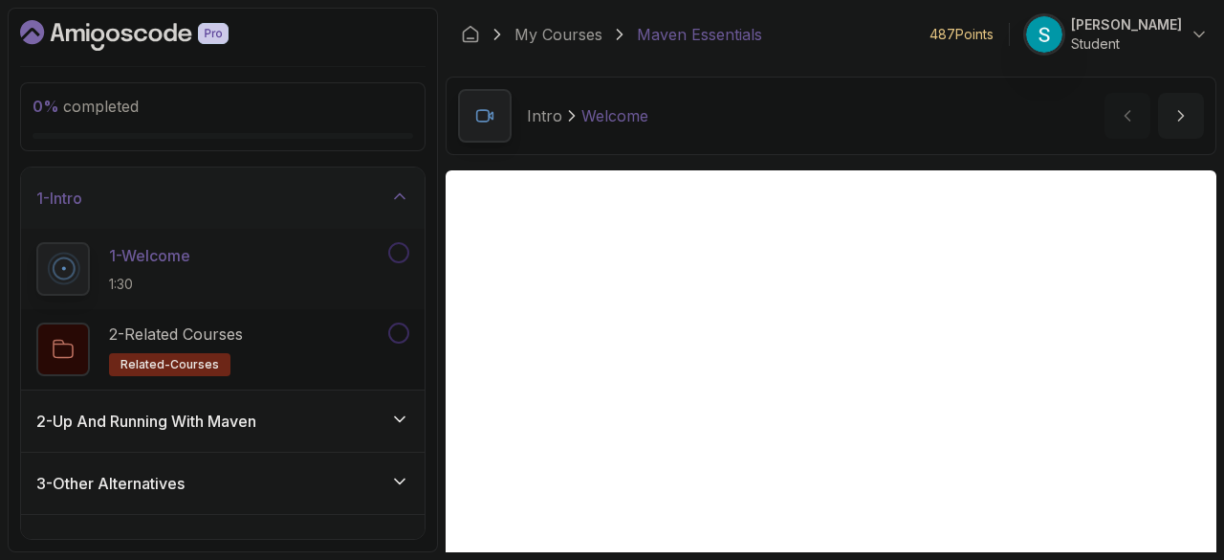
scroll to position [33, 0]
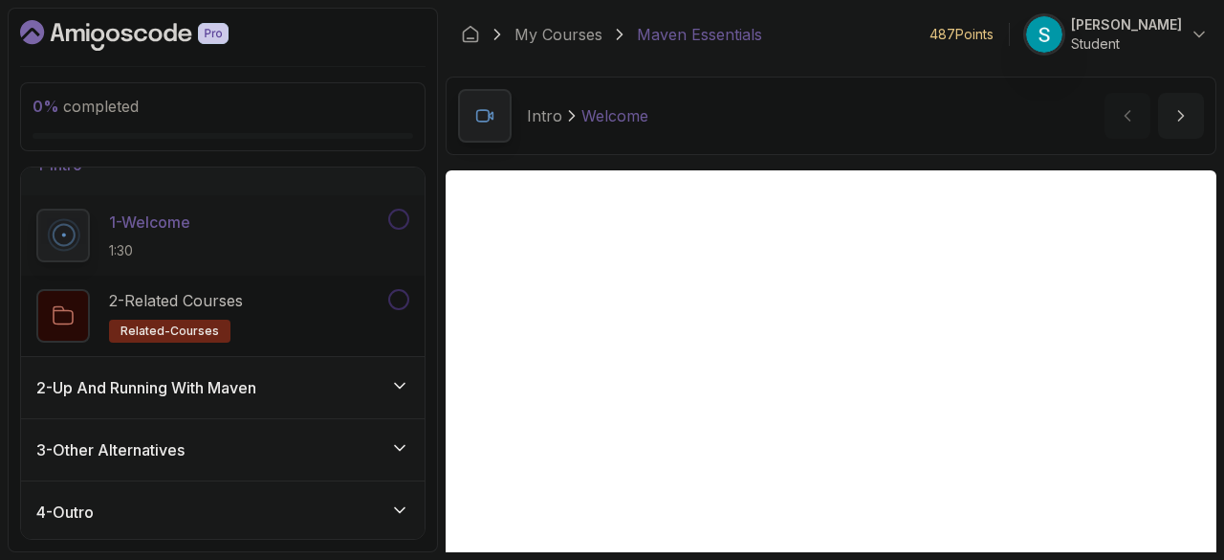
click at [281, 382] on div "2 - Up And Running With Maven" at bounding box center [222, 387] width 373 height 23
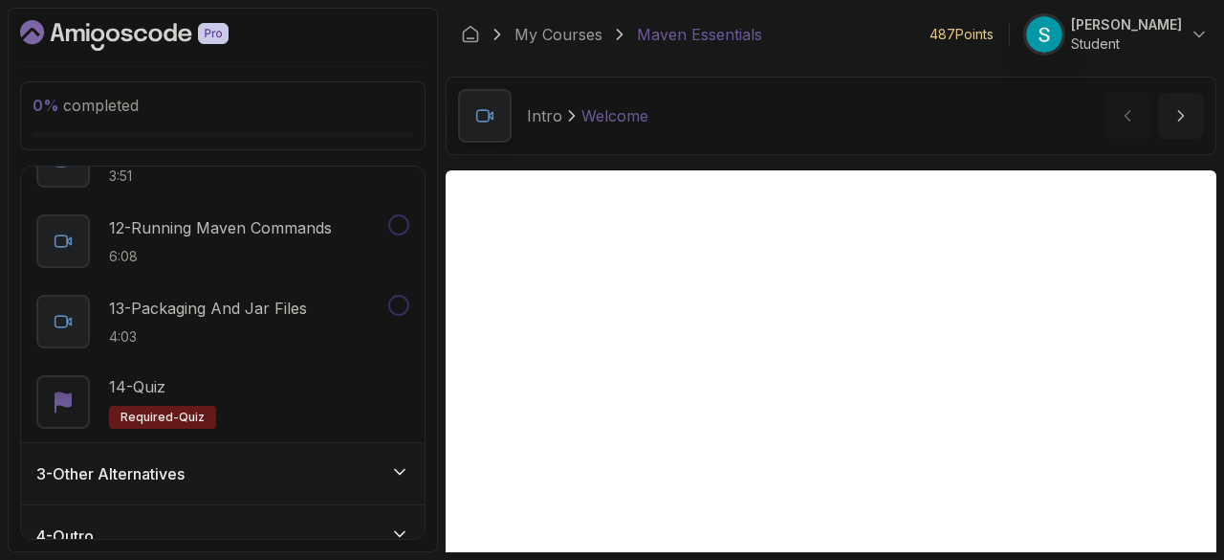
scroll to position [997, 0]
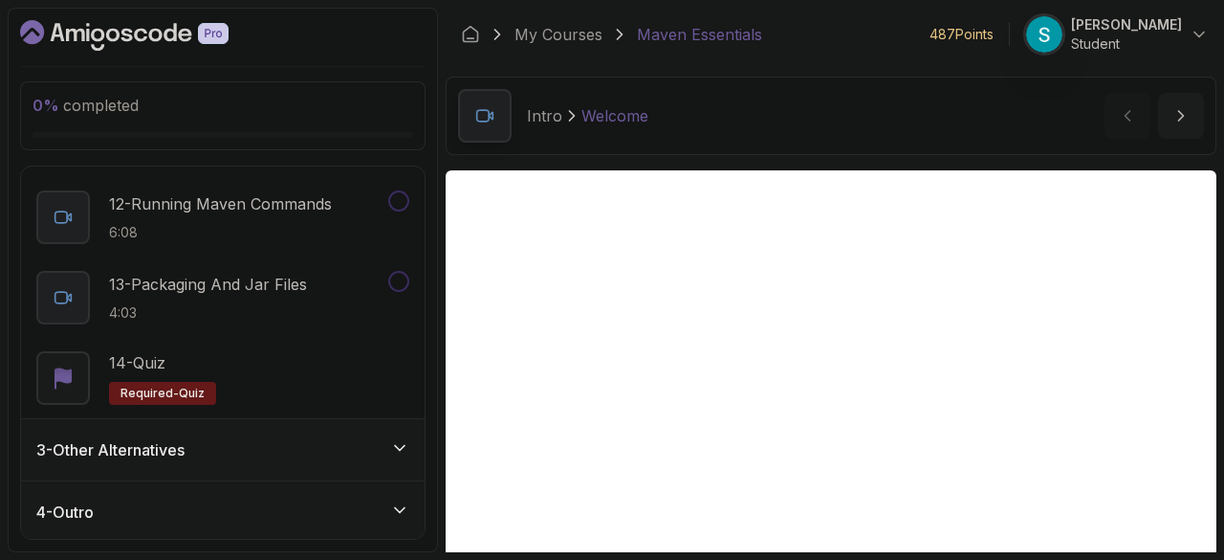
click at [257, 446] on div "3 - Other Alternatives" at bounding box center [222, 449] width 373 height 23
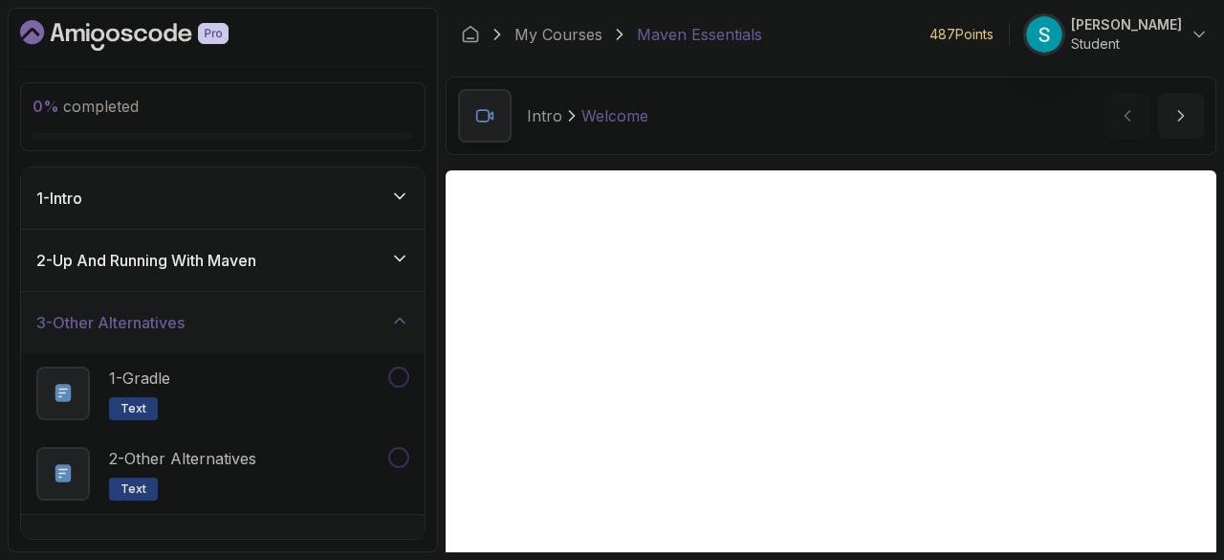
scroll to position [33, 0]
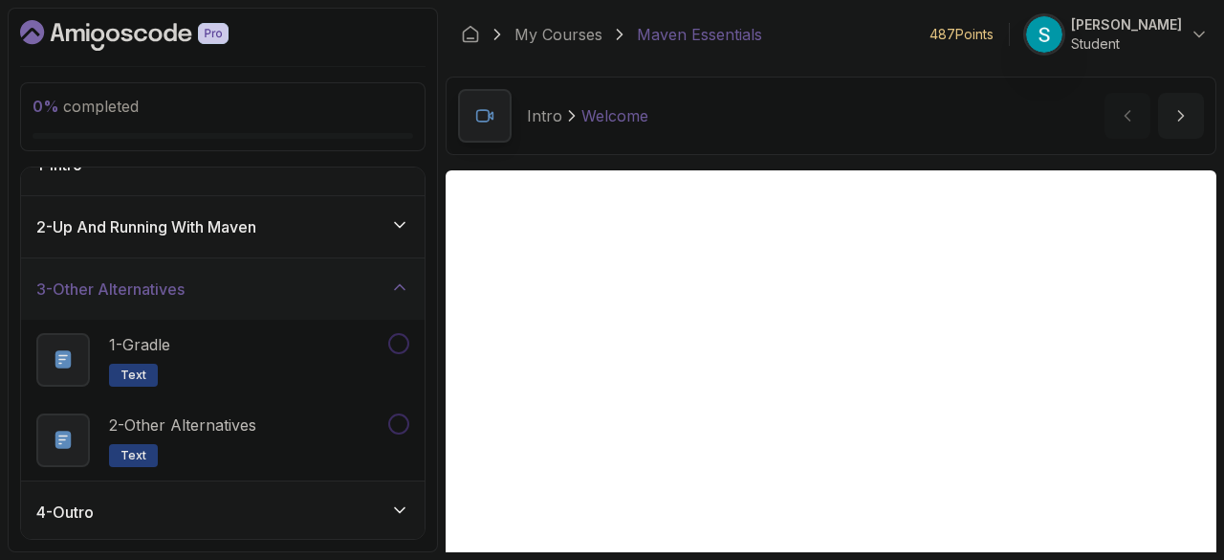
click at [243, 485] on div "4 - Outro" at bounding box center [223, 511] width 404 height 61
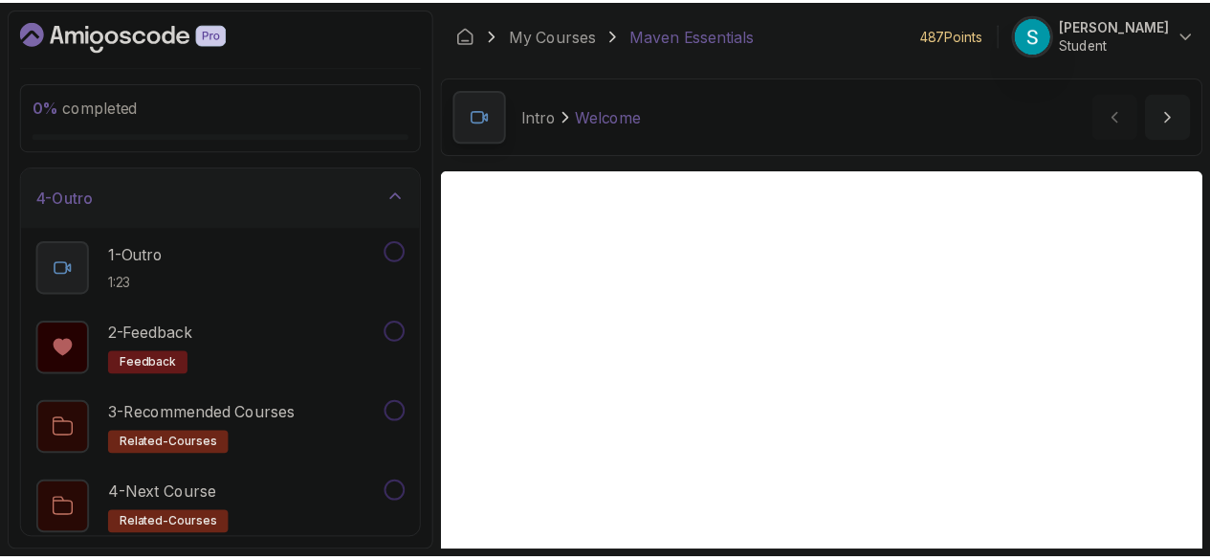
scroll to position [194, 0]
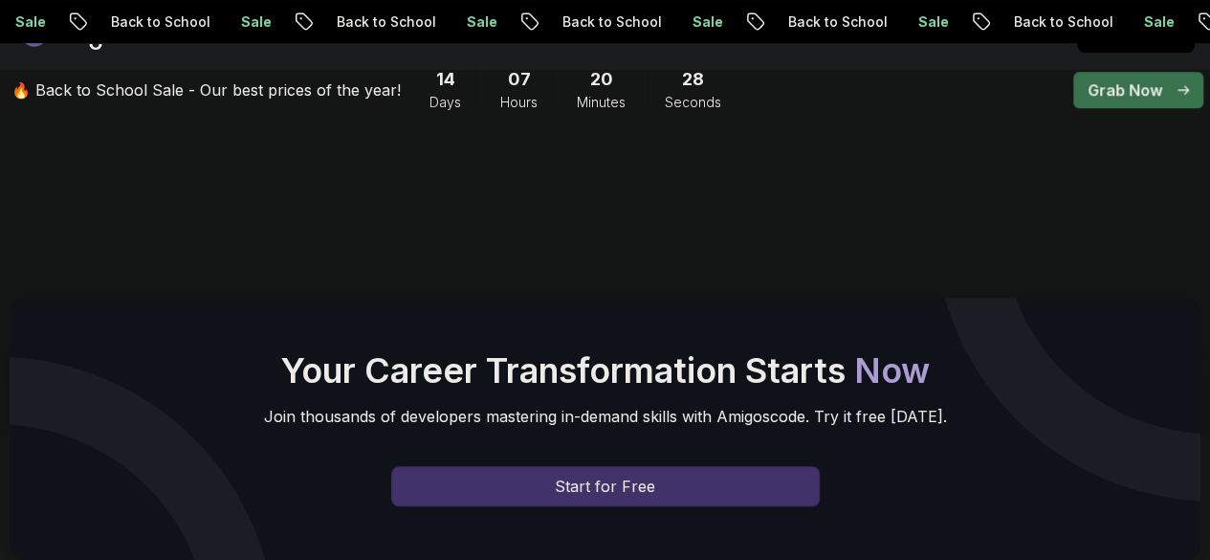
scroll to position [505, 0]
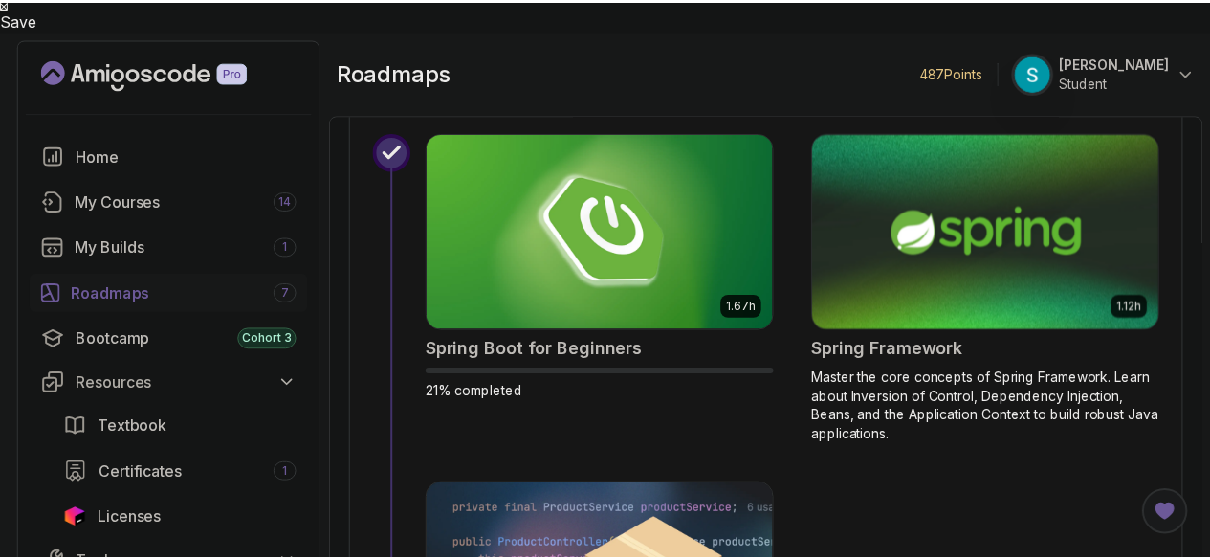
scroll to position [7021, 0]
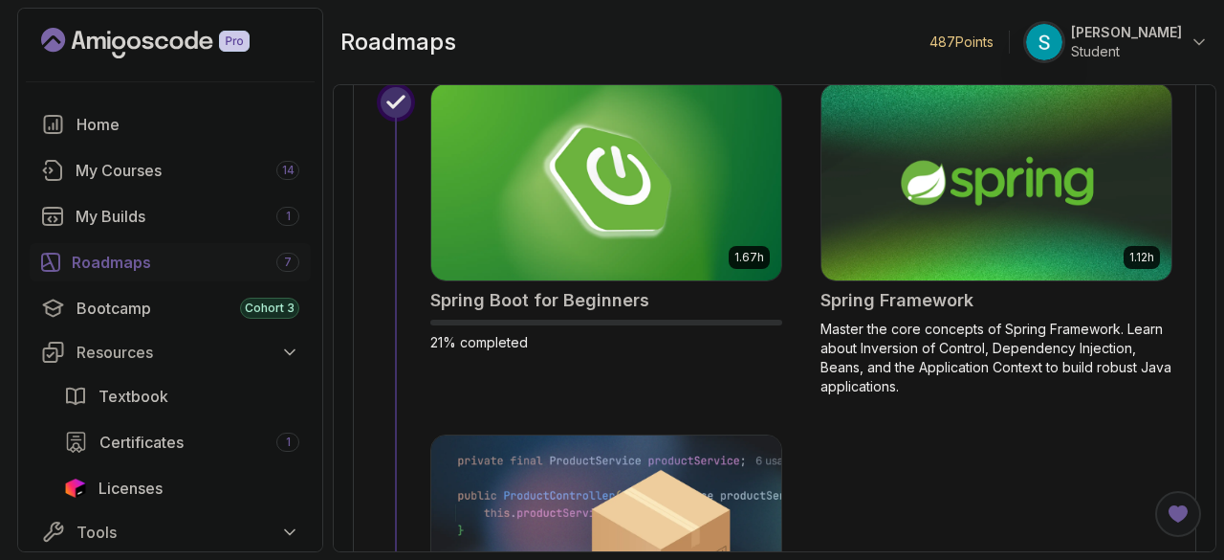
click at [899, 345] on p "Master the core concepts of Spring Framework. Learn about Inversion of Control,…" at bounding box center [997, 357] width 352 height 77
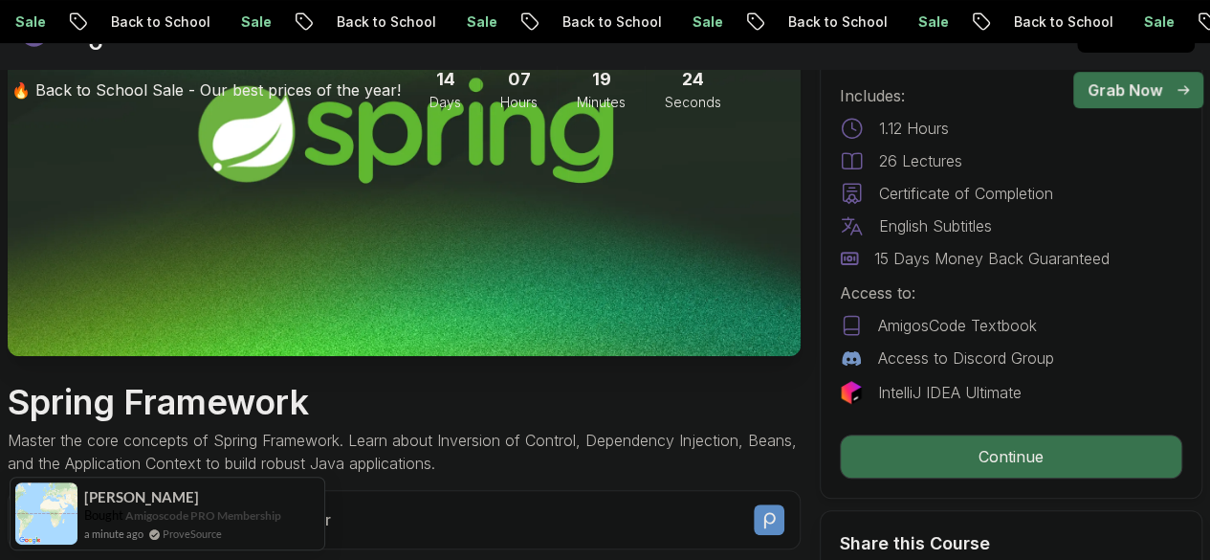
scroll to position [354, 0]
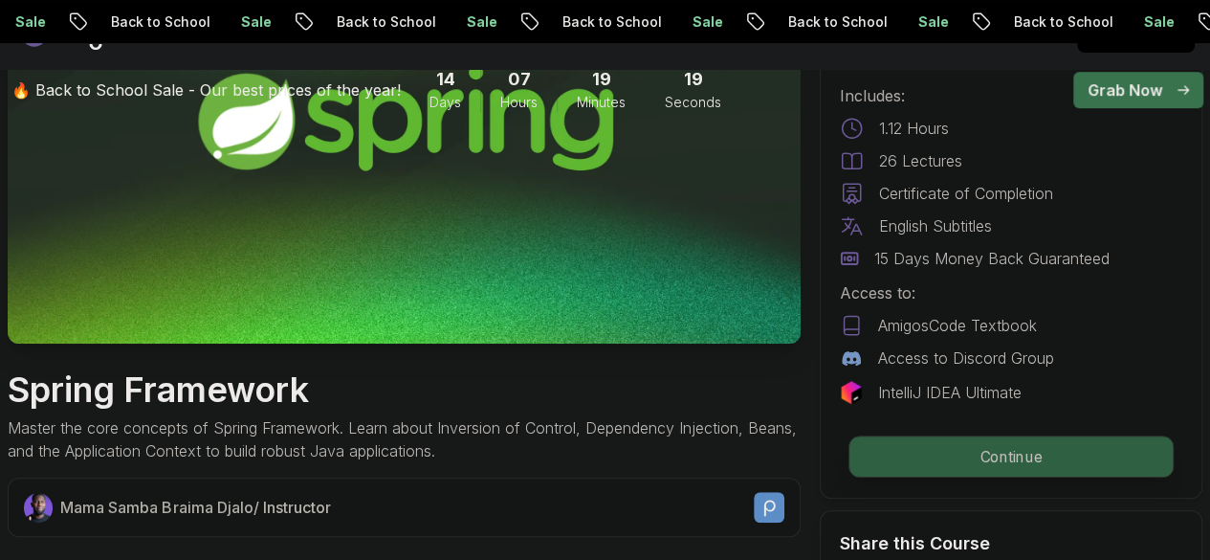
click at [918, 455] on p "Continue" at bounding box center [1010, 456] width 323 height 40
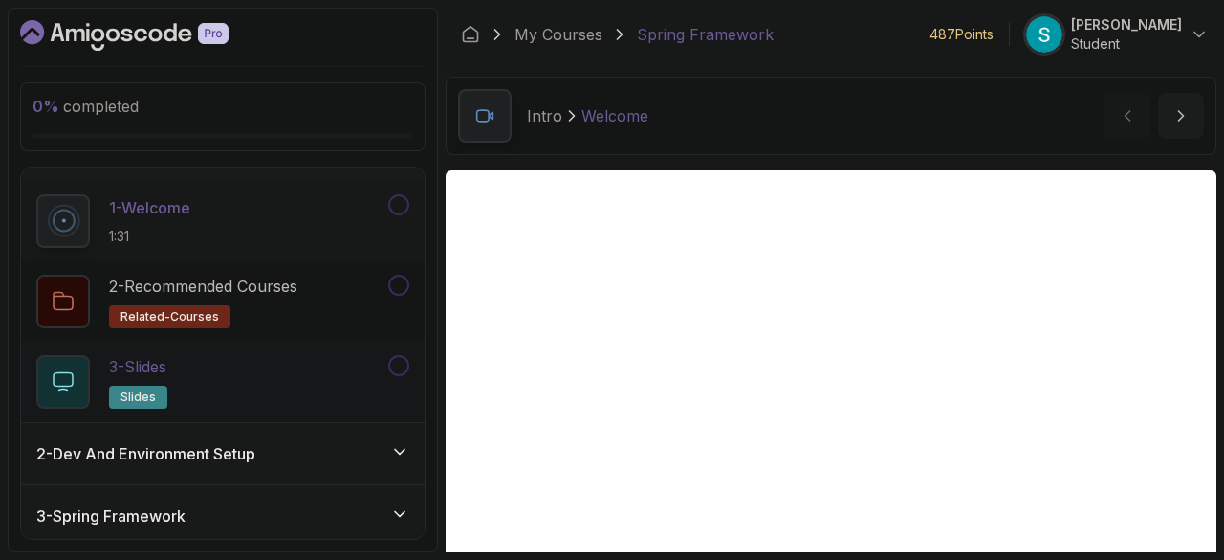
scroll to position [114, 0]
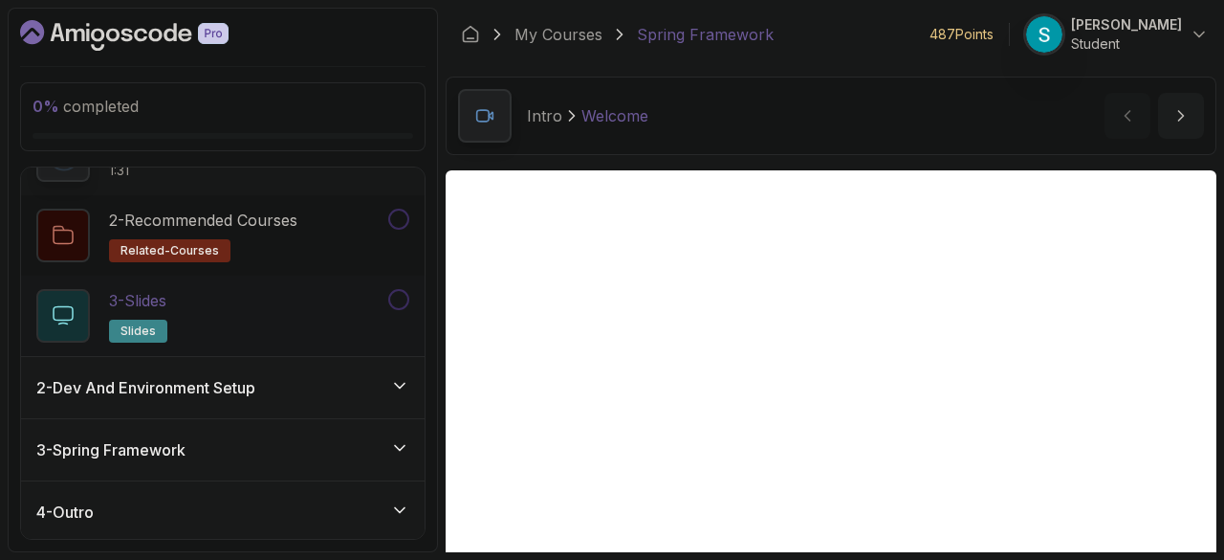
click at [270, 451] on div "3 - Spring Framework" at bounding box center [222, 449] width 373 height 23
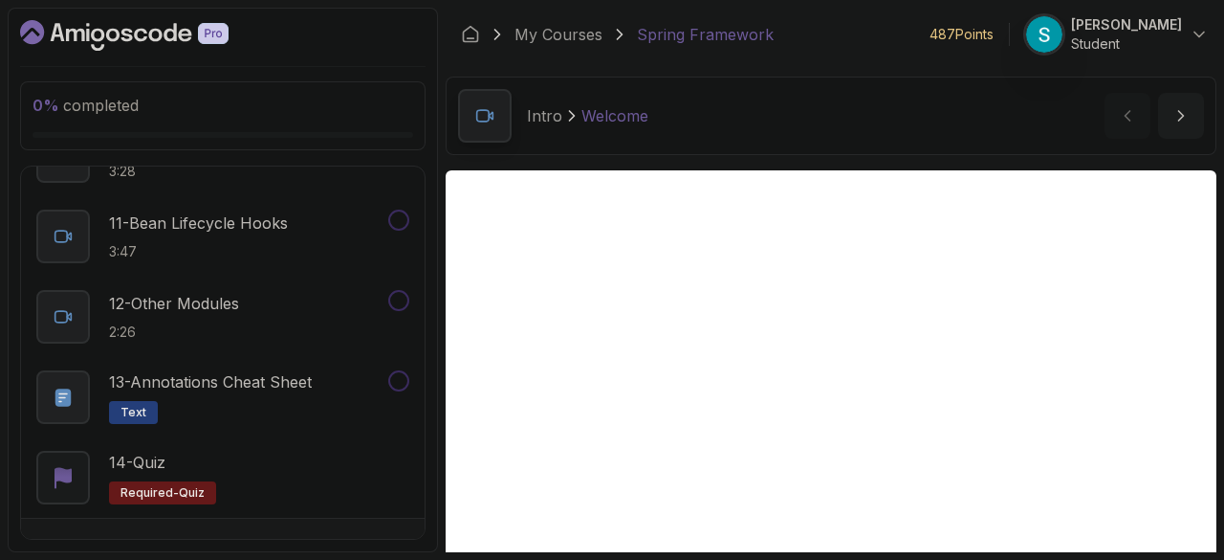
scroll to position [997, 0]
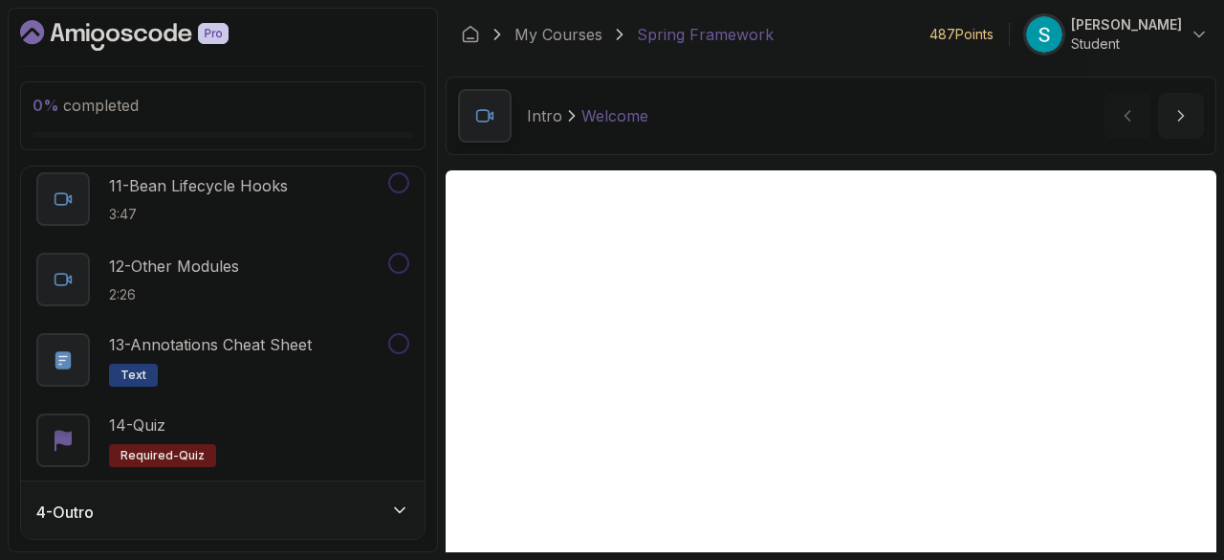
click at [233, 500] on div "4 - Outro" at bounding box center [222, 511] width 373 height 23
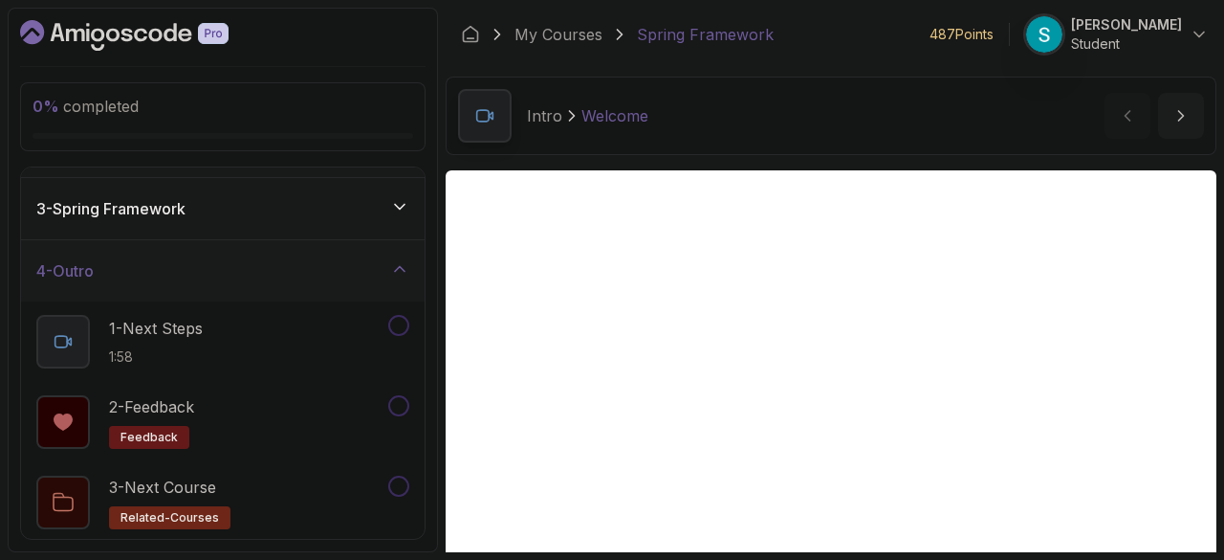
scroll to position [0, 0]
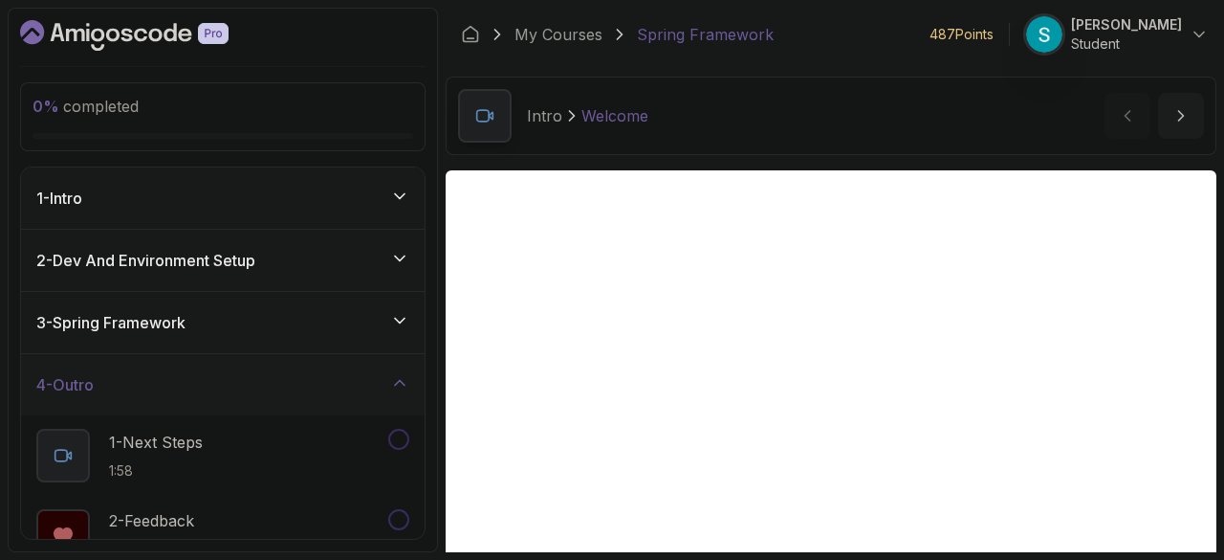
click at [272, 187] on div "1 - Intro" at bounding box center [222, 198] width 373 height 23
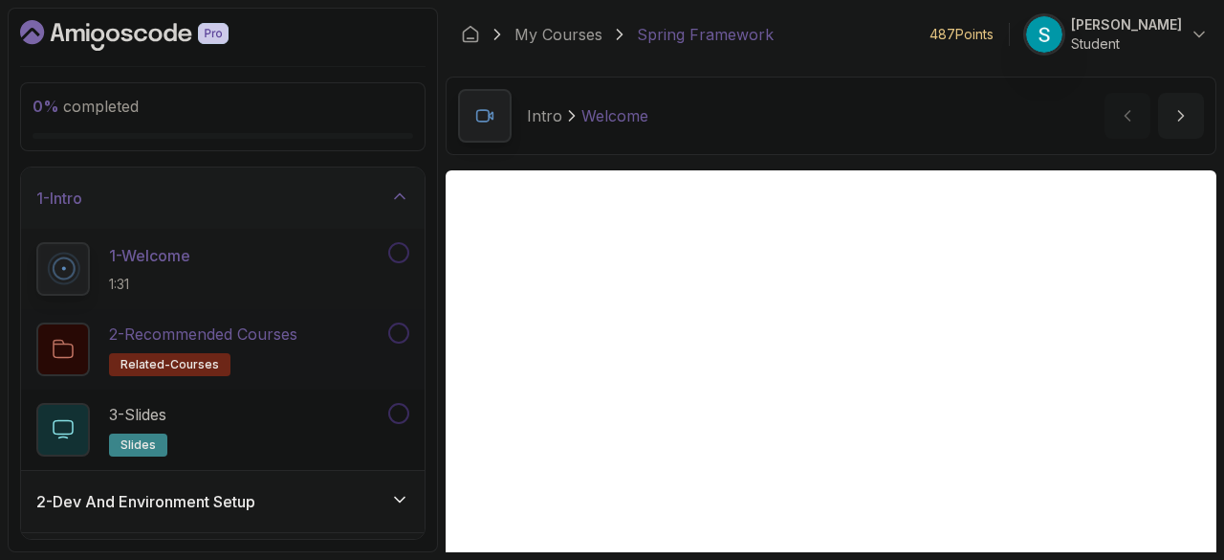
click at [190, 328] on p "2 - Recommended Courses" at bounding box center [203, 333] width 188 height 23
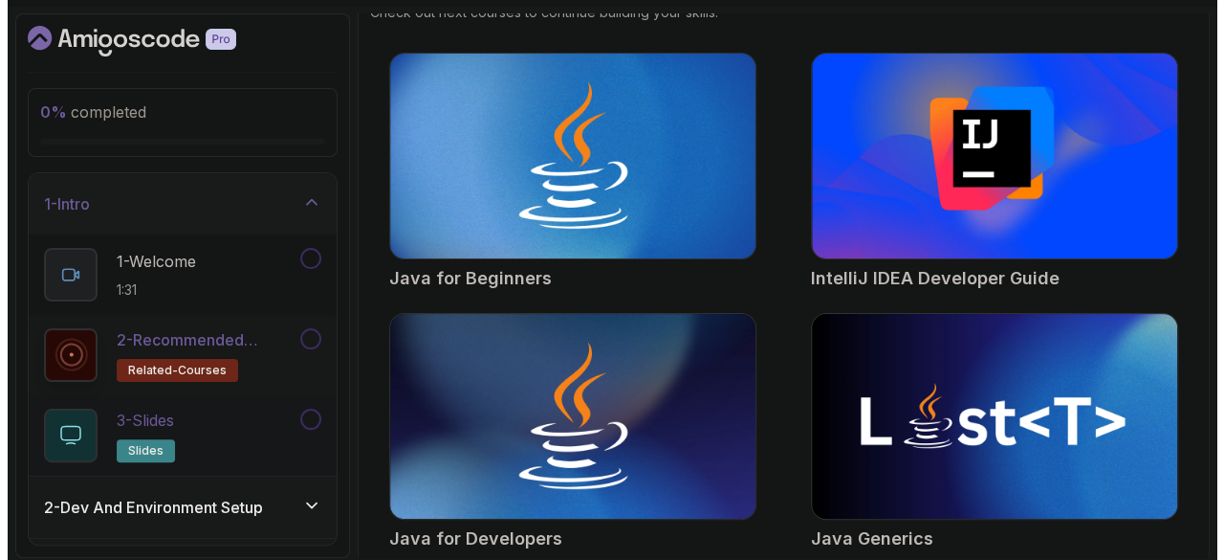
scroll to position [255, 0]
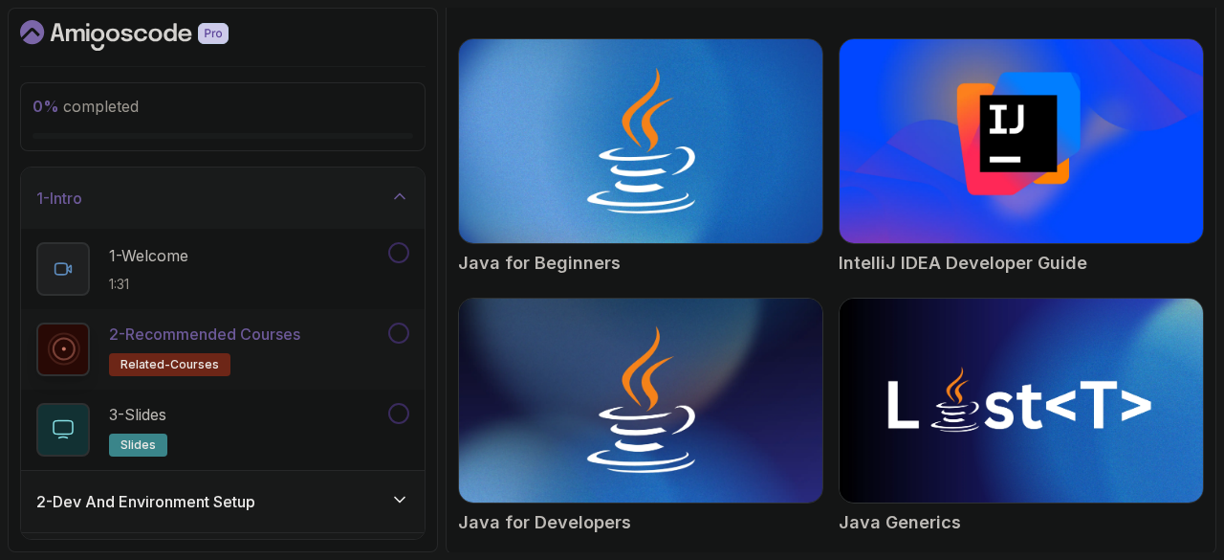
click at [213, 486] on div "2 - Dev And Environment Setup" at bounding box center [223, 501] width 404 height 61
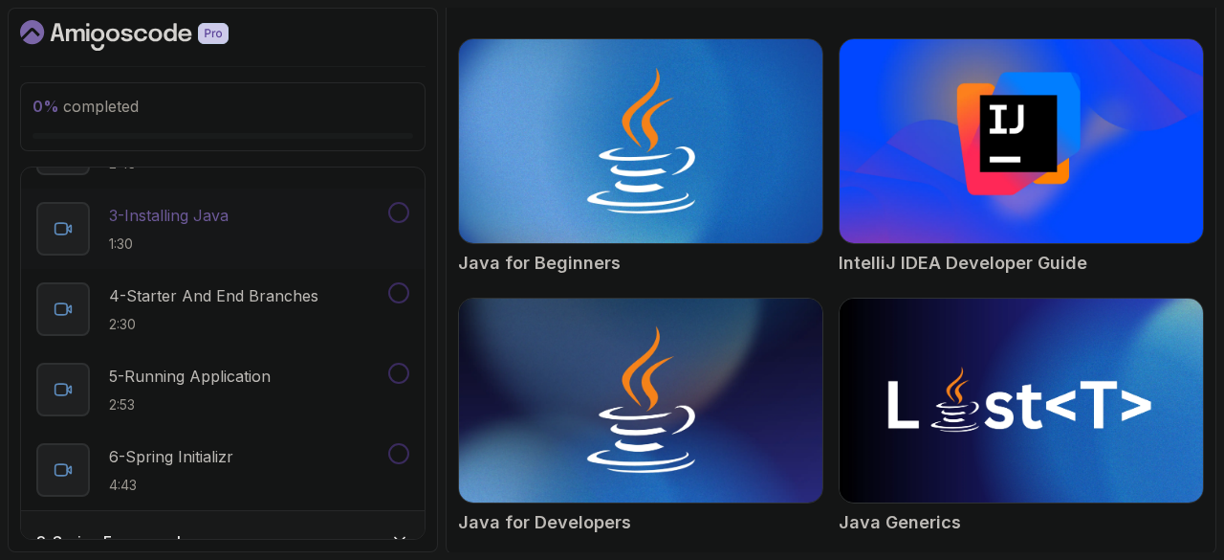
scroll to position [355, 0]
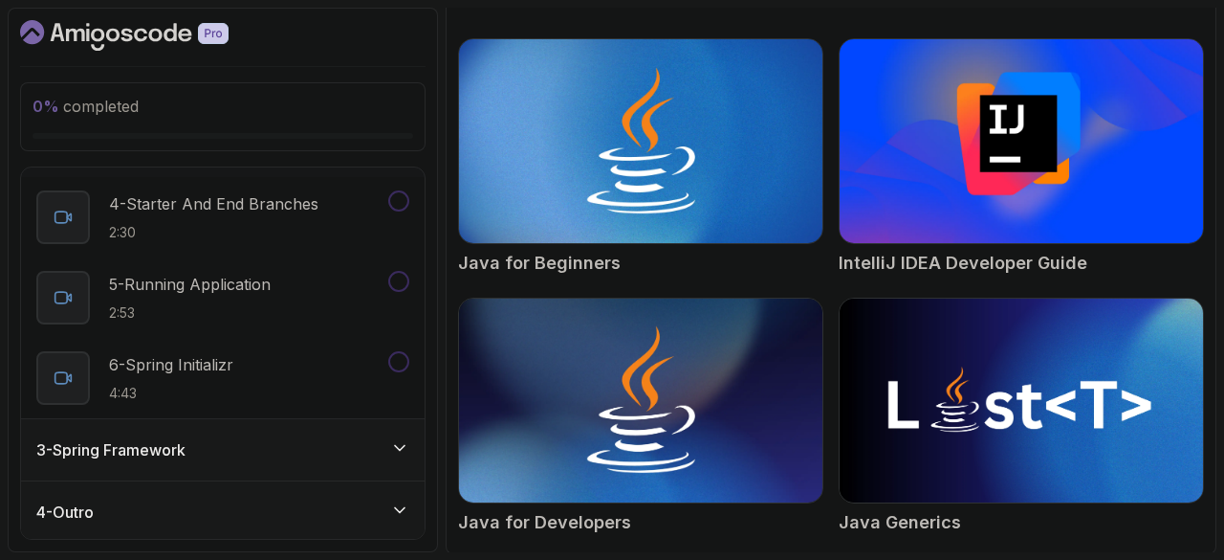
click at [199, 453] on div "3 - Spring Framework" at bounding box center [222, 449] width 373 height 23
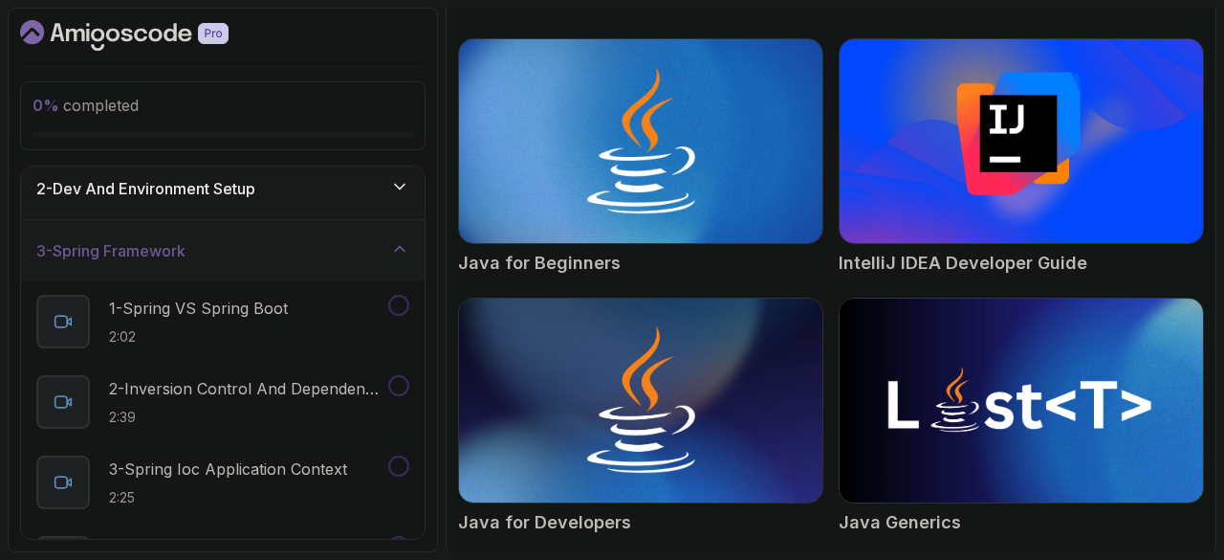
scroll to position [0, 0]
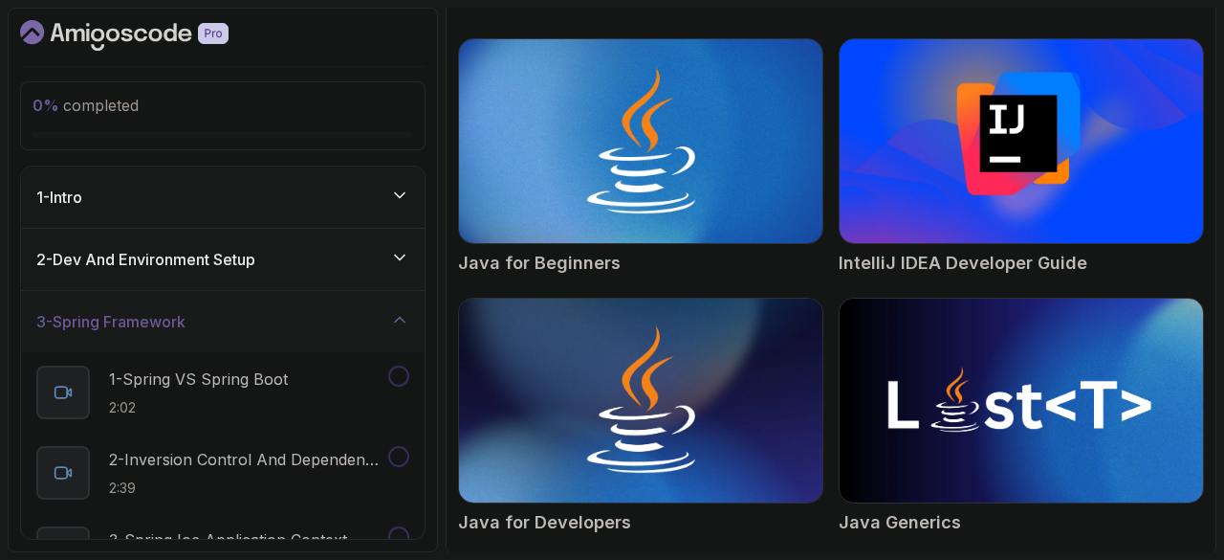
click at [225, 261] on h3 "2 - Dev And Environment Setup" at bounding box center [145, 259] width 219 height 23
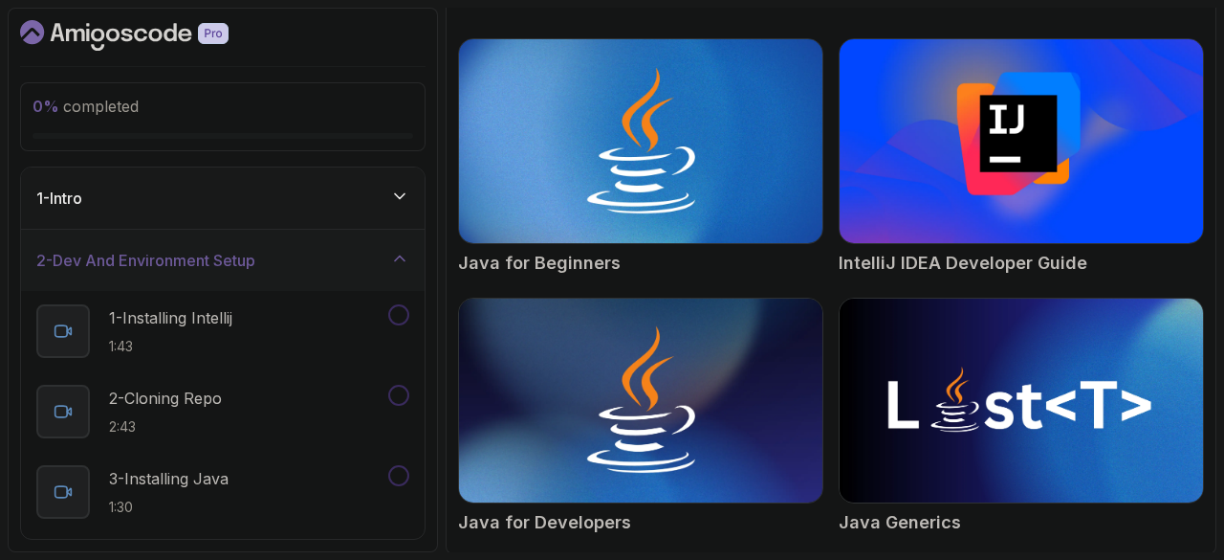
click at [214, 198] on div "1 - Intro" at bounding box center [222, 198] width 373 height 23
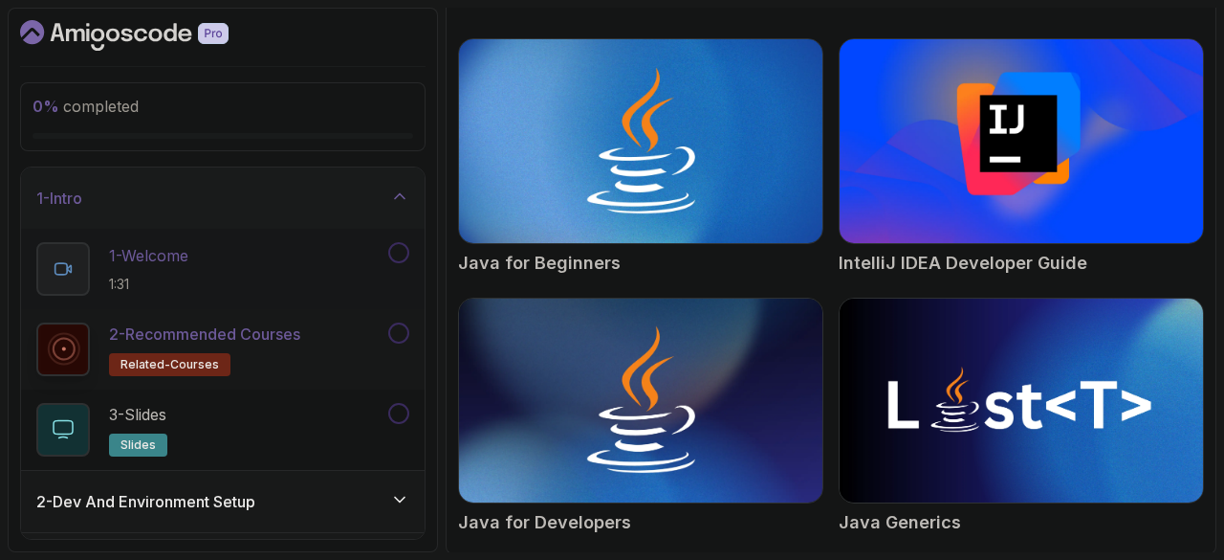
click at [188, 253] on p "1 - Welcome" at bounding box center [148, 255] width 79 height 23
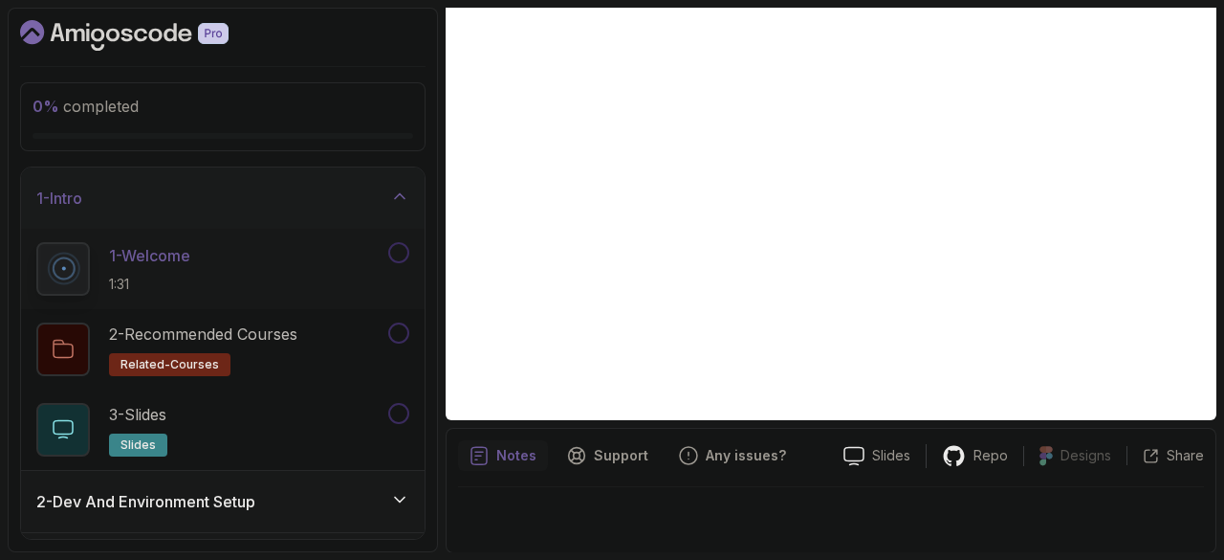
click at [193, 498] on h3 "2 - Dev And Environment Setup" at bounding box center [145, 501] width 219 height 23
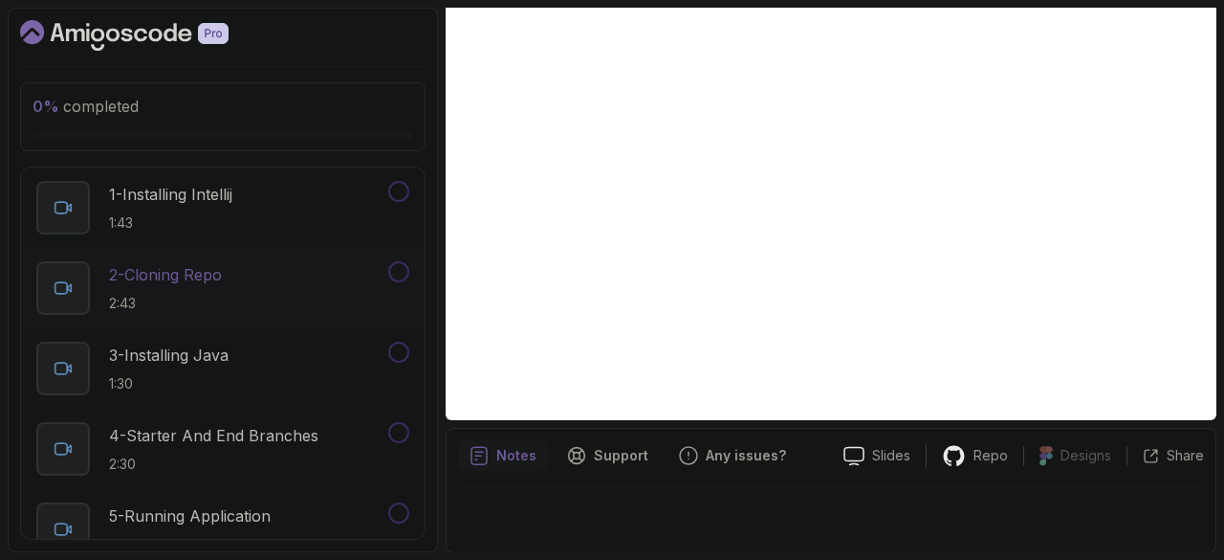
scroll to position [124, 0]
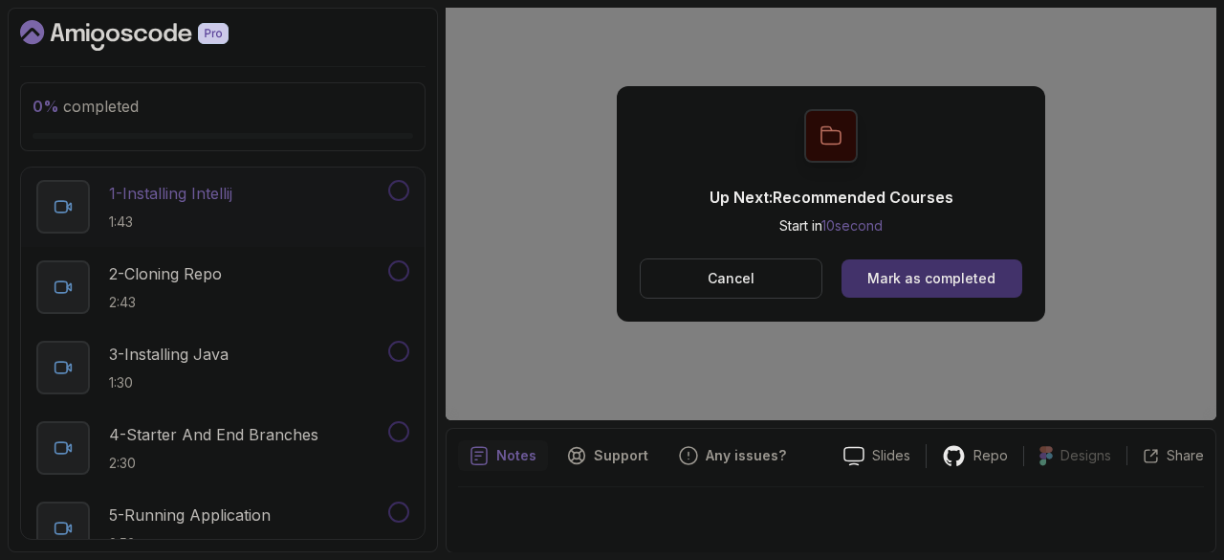
click at [193, 220] on p "1:43" at bounding box center [170, 221] width 123 height 19
click at [890, 269] on div "Mark as completed" at bounding box center [932, 278] width 128 height 19
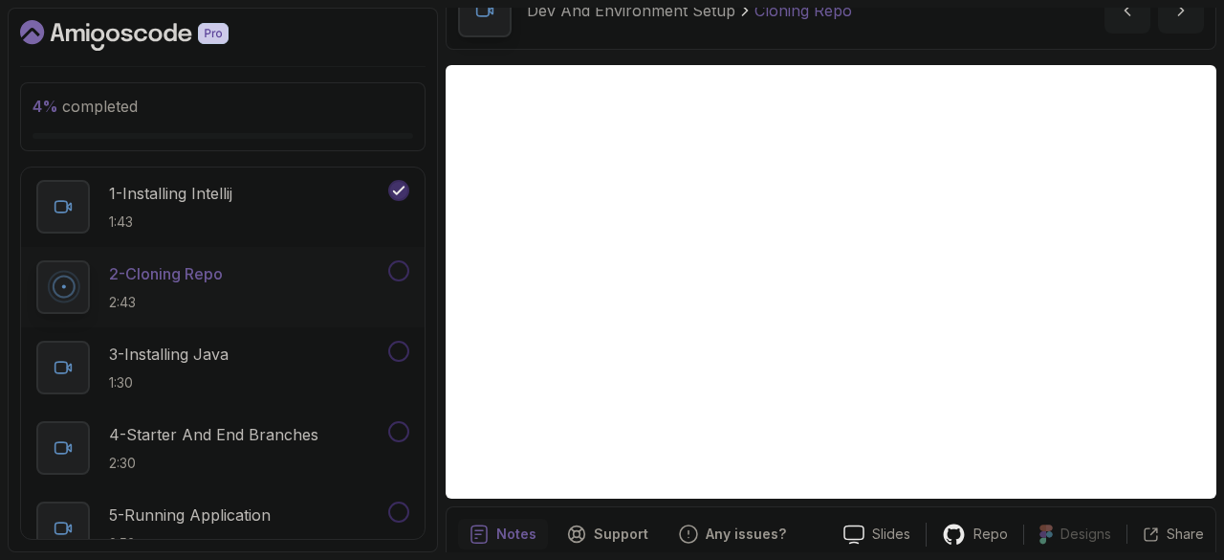
scroll to position [106, 0]
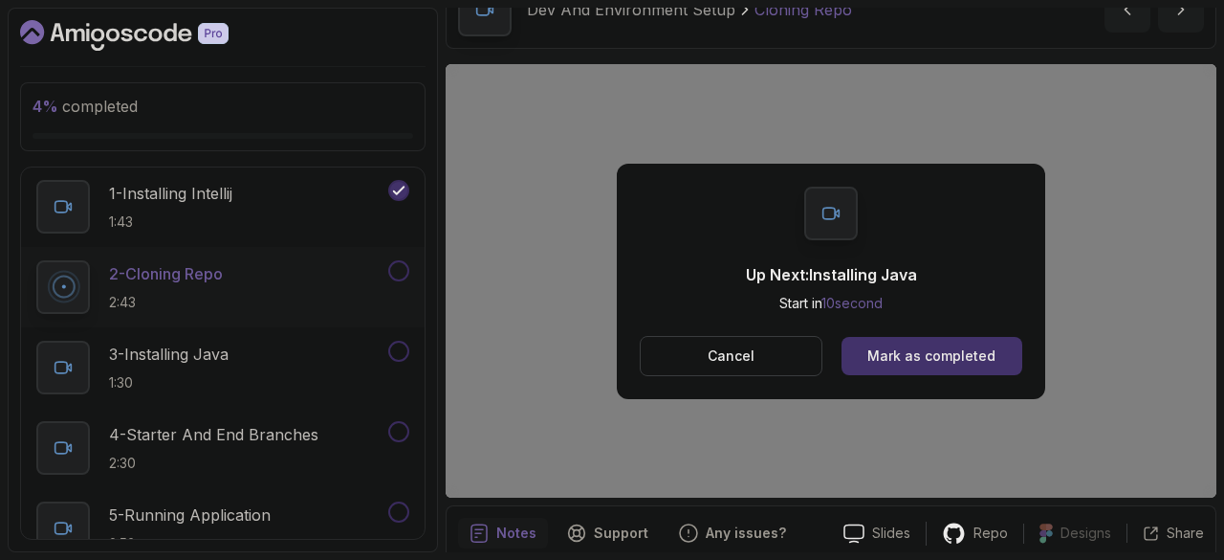
click at [742, 184] on div "Up Next: Installing Java Start in 10 second Cancel Mark as completed" at bounding box center [831, 281] width 429 height 235
click at [943, 365] on button "Mark as completed" at bounding box center [932, 356] width 181 height 38
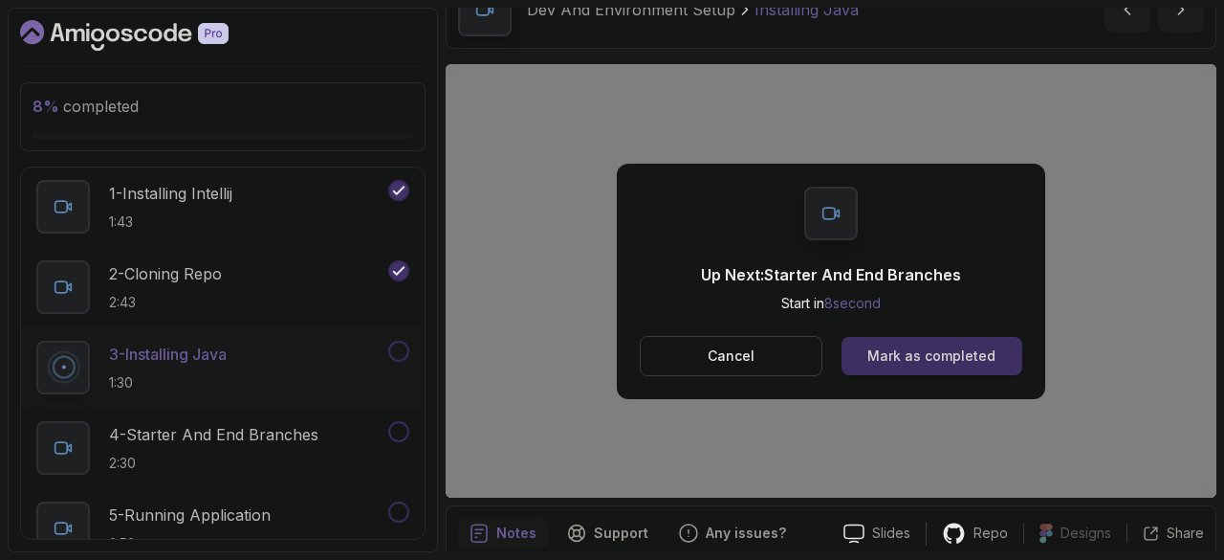
click at [901, 340] on button "Mark as completed" at bounding box center [932, 356] width 181 height 38
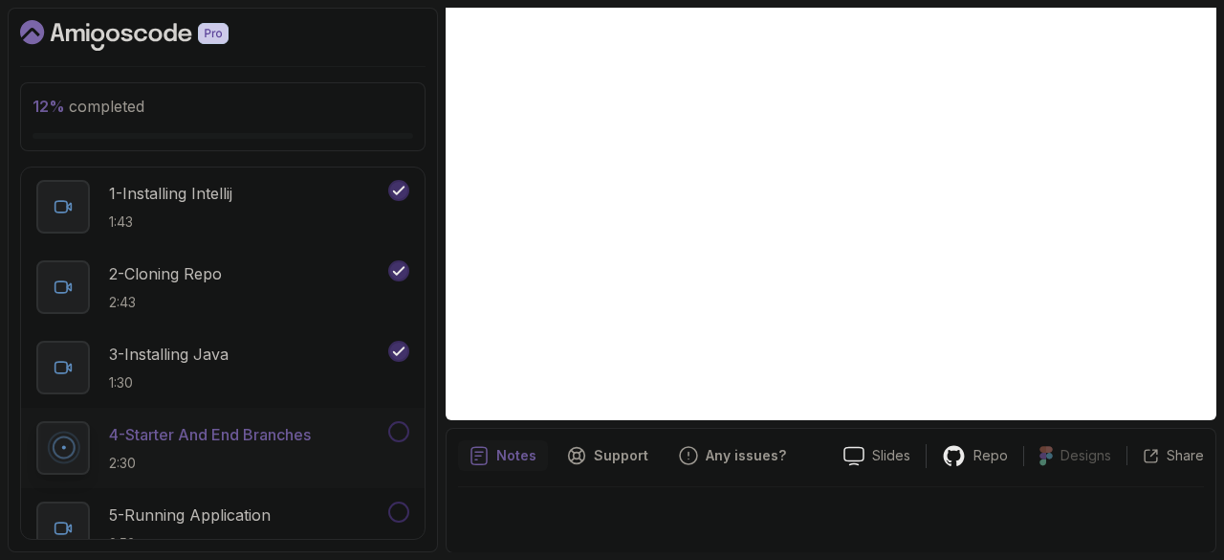
scroll to position [183, 0]
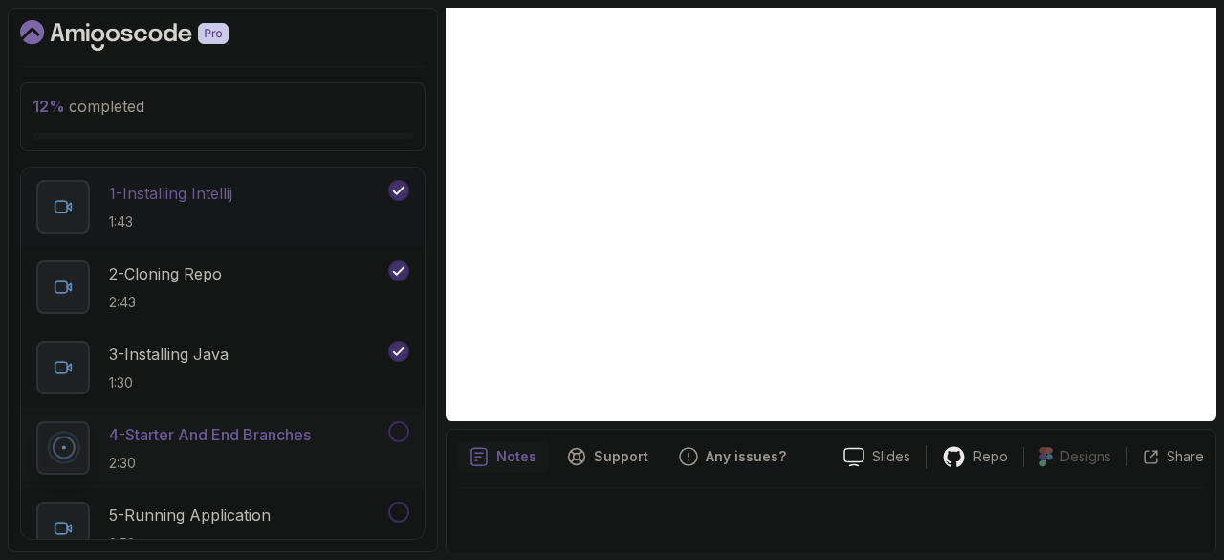
click at [168, 200] on p "1 - Installing Intellij" at bounding box center [170, 193] width 123 height 23
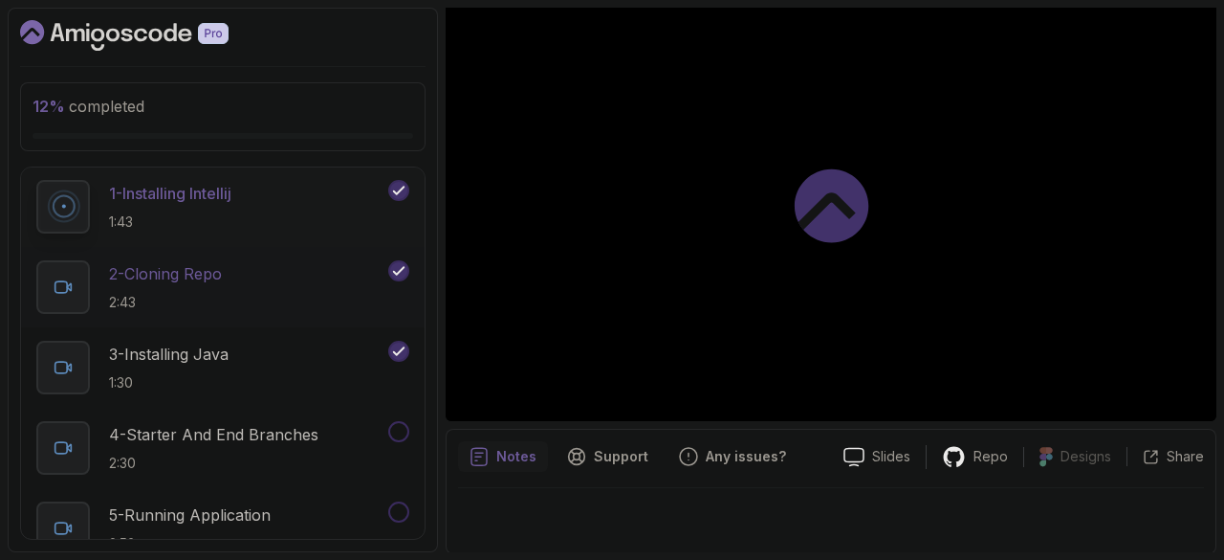
click at [193, 280] on p "2 - Cloning Repo" at bounding box center [165, 273] width 113 height 23
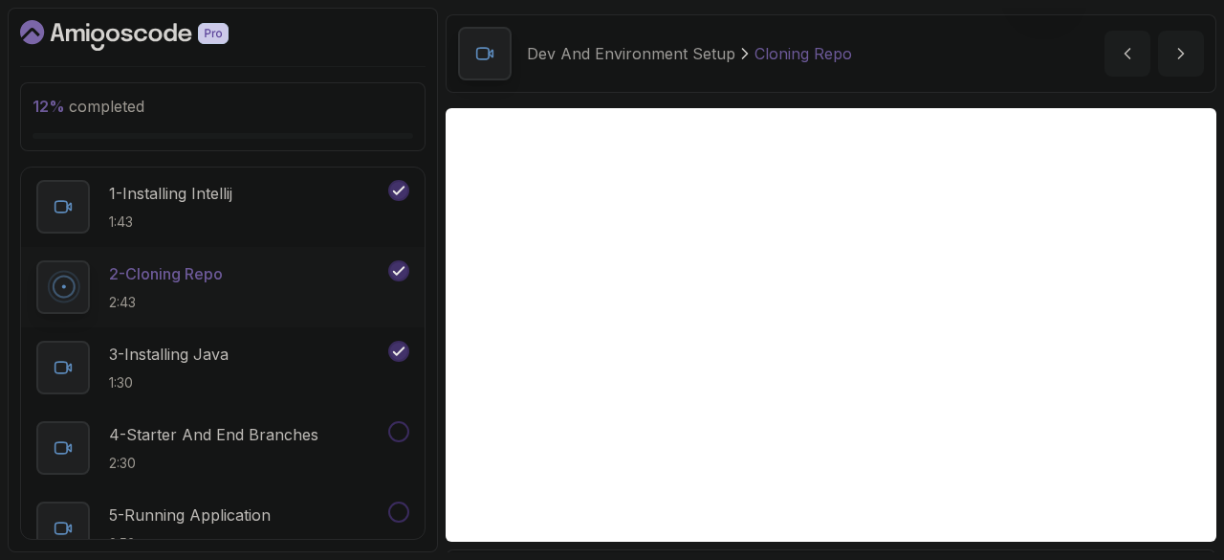
scroll to position [61, 0]
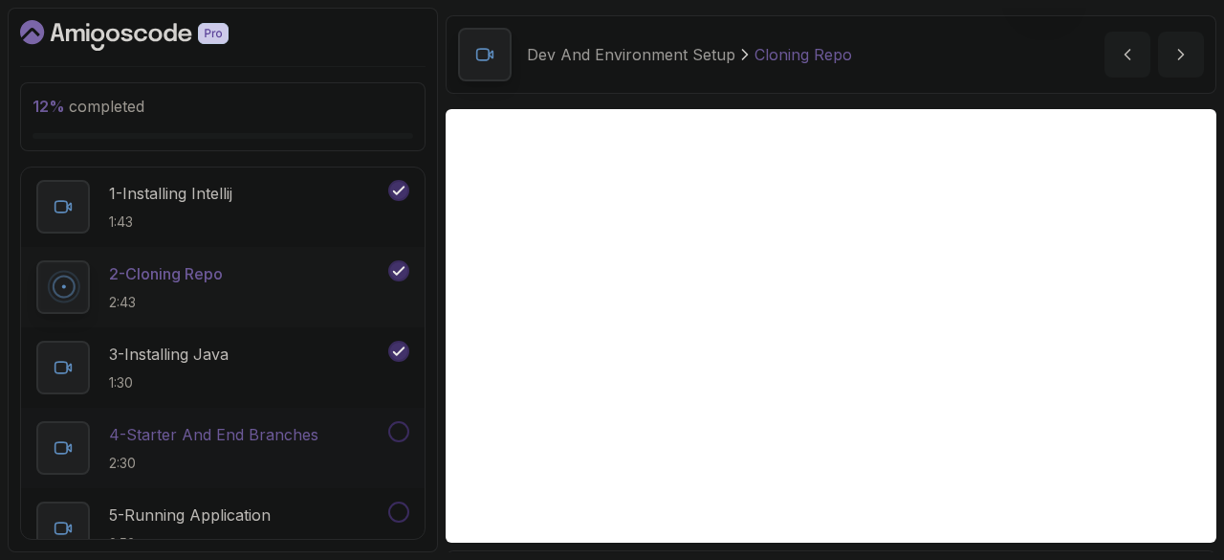
click at [194, 433] on p "4 - Starter And End Branches" at bounding box center [213, 434] width 209 height 23
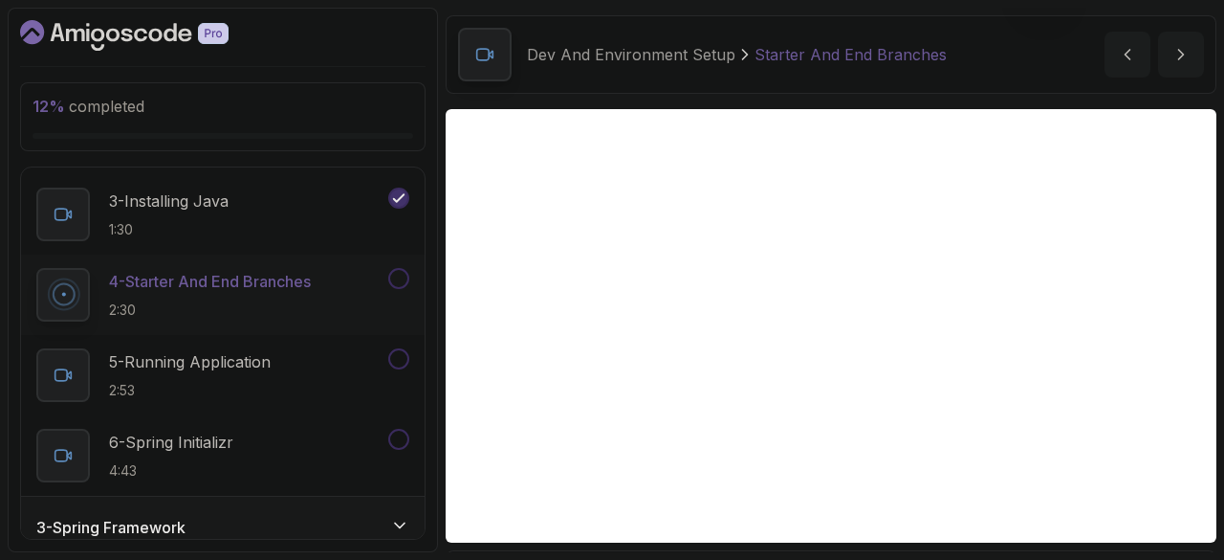
scroll to position [355, 0]
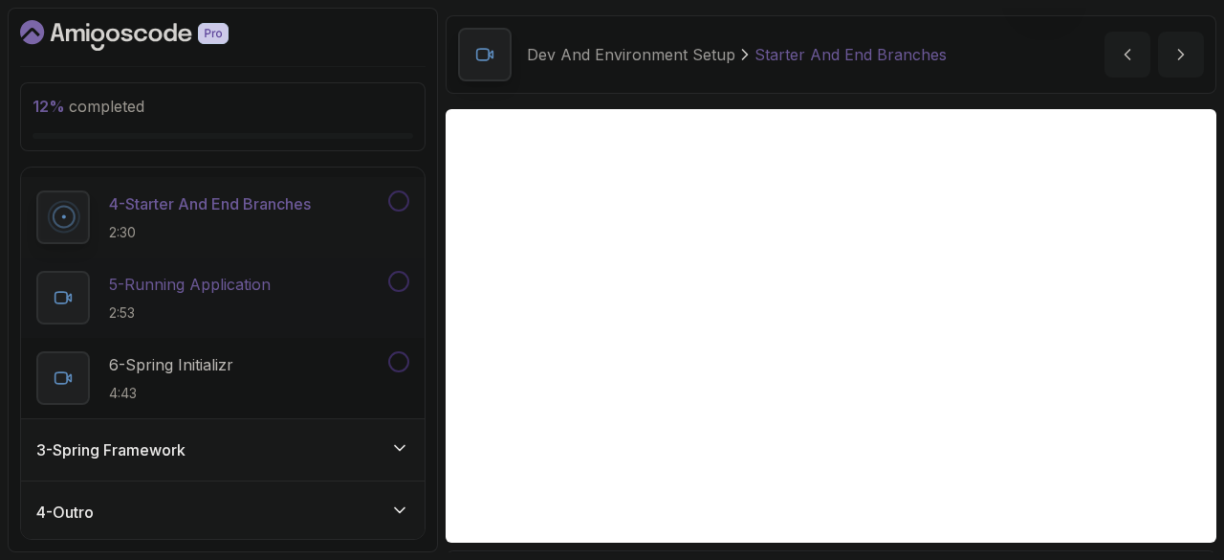
click at [214, 277] on p "5 - Running Application" at bounding box center [190, 284] width 162 height 23
